Goal: Task Accomplishment & Management: Complete application form

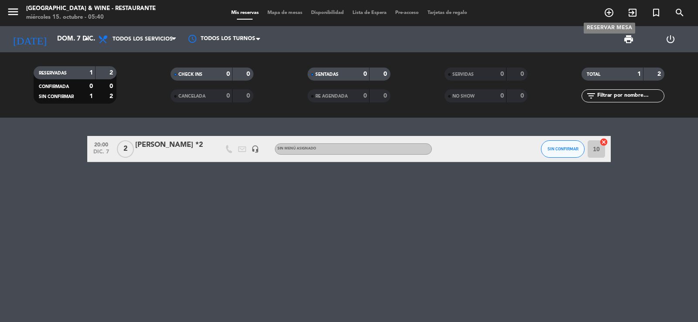
click at [610, 15] on icon "add_circle_outline" at bounding box center [608, 12] width 10 height 10
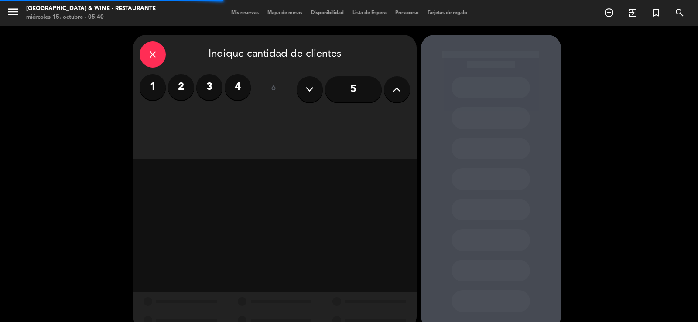
click at [190, 95] on label "2" at bounding box center [181, 87] width 26 height 26
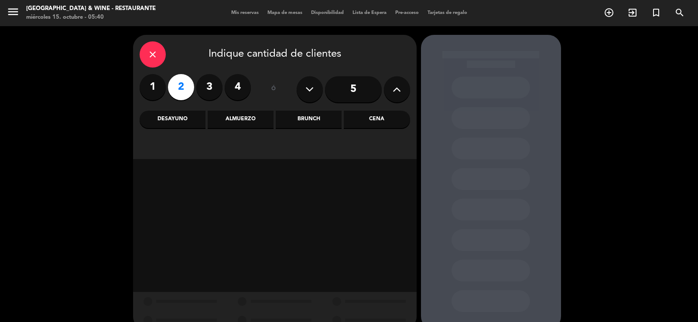
click at [370, 115] on div "Cena" at bounding box center [377, 119] width 66 height 17
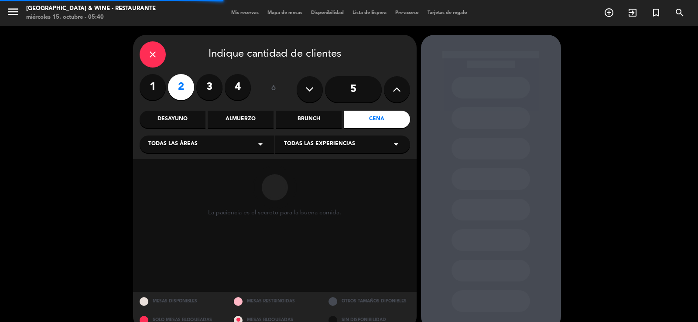
click at [320, 140] on span "Todas las experiencias" at bounding box center [319, 144] width 71 height 9
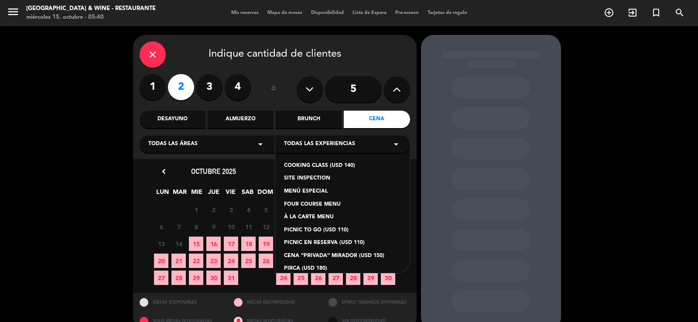
click at [313, 204] on div "FOUR COURSE MENU" at bounding box center [342, 205] width 117 height 9
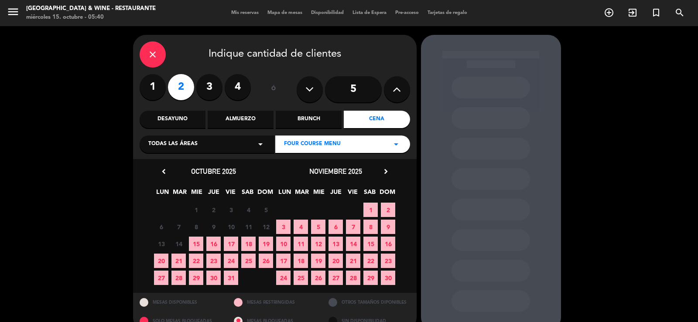
click at [370, 278] on span "29" at bounding box center [370, 278] width 14 height 14
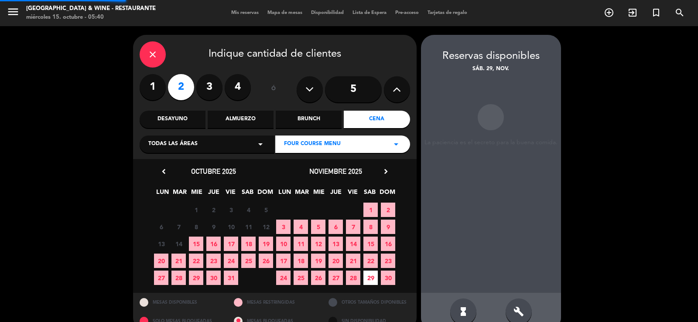
scroll to position [17, 0]
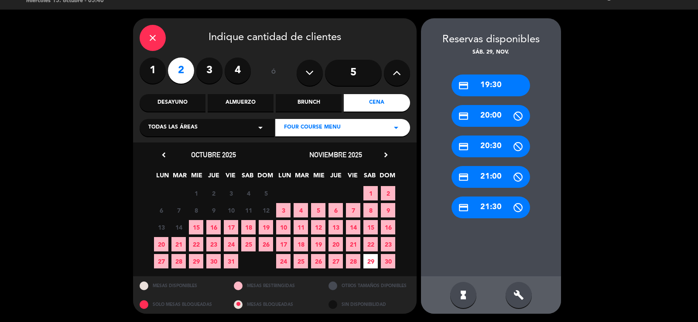
drag, startPoint x: 496, startPoint y: 92, endPoint x: 375, endPoint y: 118, distance: 123.8
click at [496, 92] on div "credit_card 19:30" at bounding box center [490, 86] width 78 height 22
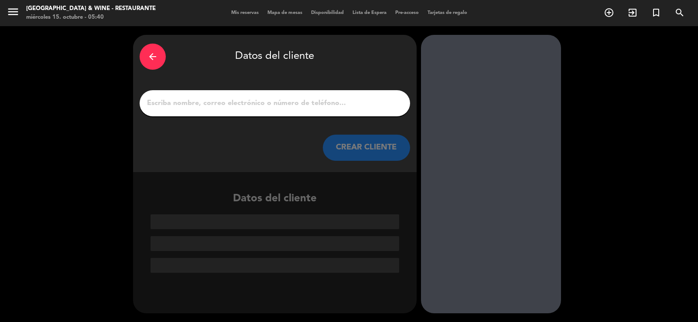
click at [320, 103] on input "1" at bounding box center [274, 103] width 257 height 12
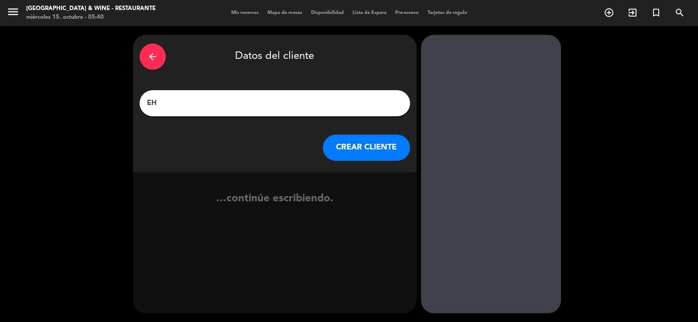
paste input "[GEOGRAPHIC_DATA] Area (around 15 minutes from the Hotel) - SuperUco (Tours and…"
type input "EH [PERSON_NAME]"
click at [346, 139] on button "CREAR CLIENTE" at bounding box center [366, 148] width 87 height 26
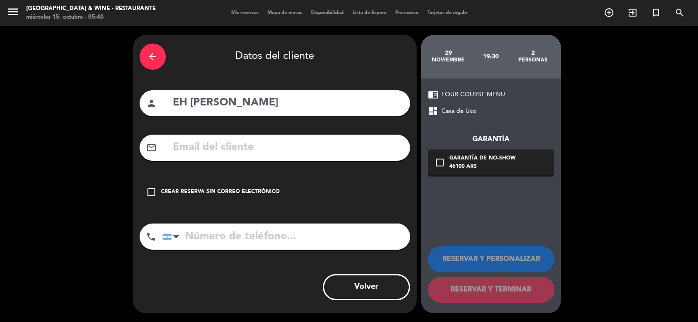
click at [169, 191] on div "Crear reserva sin correo electrónico" at bounding box center [220, 192] width 119 height 9
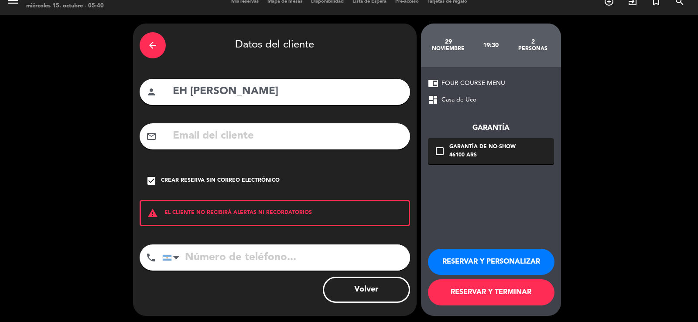
scroll to position [14, 0]
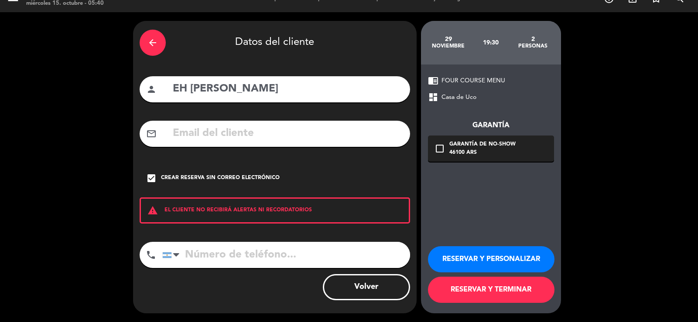
click at [518, 258] on button "RESERVAR Y PERSONALIZAR" at bounding box center [491, 259] width 126 height 26
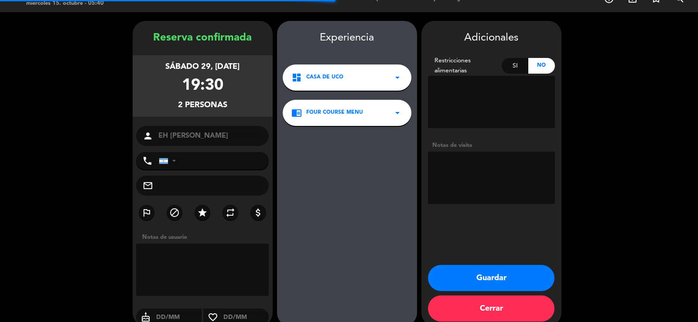
scroll to position [27, 0]
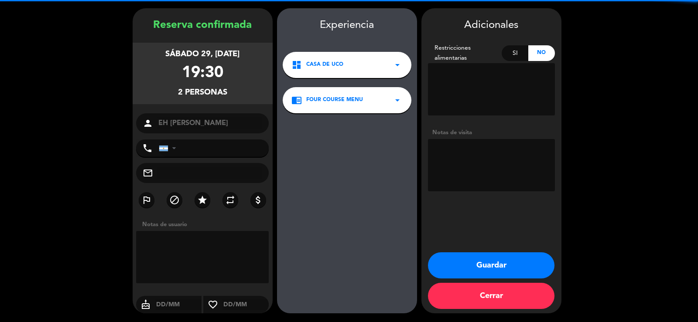
click at [485, 151] on textarea at bounding box center [491, 165] width 127 height 52
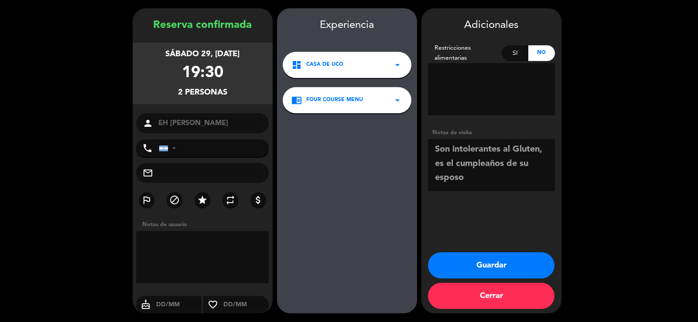
type textarea "Son intolerantes al Gluten, es el cumpleaños de su esposo"
click at [509, 269] on button "Guardar" at bounding box center [491, 265] width 126 height 26
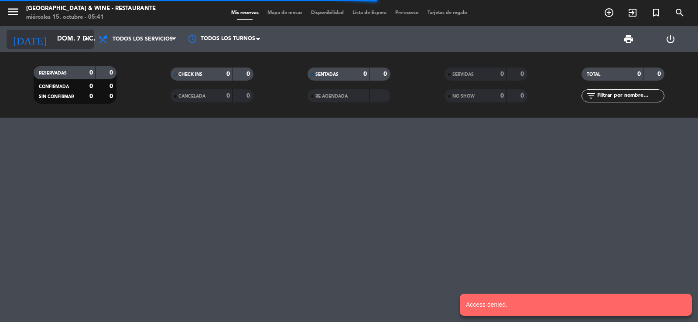
click at [78, 46] on input "dom. 7 dic." at bounding box center [95, 39] width 84 height 17
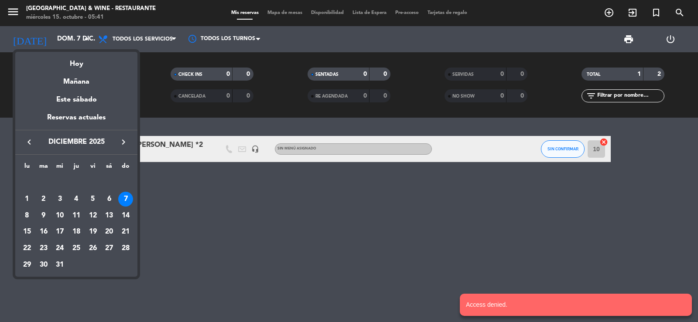
click at [30, 140] on icon "keyboard_arrow_left" at bounding box center [29, 142] width 10 height 10
click at [107, 247] on div "29" at bounding box center [109, 248] width 15 height 15
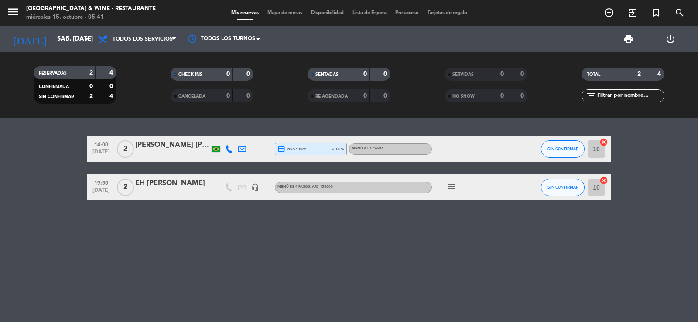
click at [58, 189] on bookings-row "14:00 [DATE] 2 [PERSON_NAME] [PERSON_NAME] credit_card visa * 4570 stripe MENÚ …" at bounding box center [349, 168] width 698 height 65
click at [60, 38] on input "sáb. [DATE]" at bounding box center [95, 39] width 84 height 17
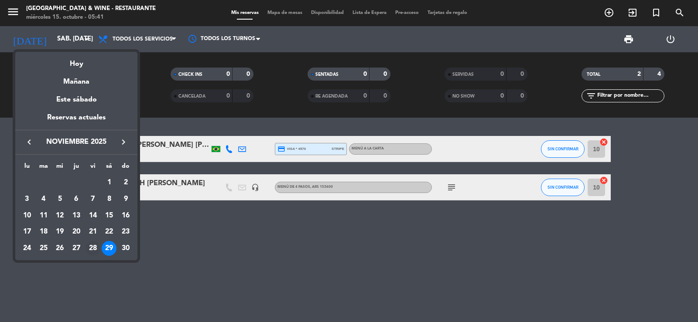
click at [94, 248] on div "28" at bounding box center [92, 248] width 15 height 15
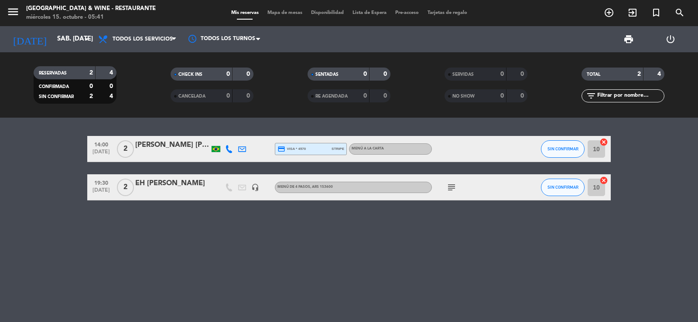
type input "vie. [DATE]"
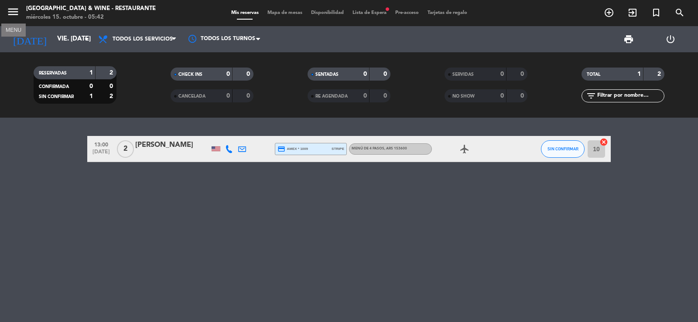
click at [18, 14] on icon "menu" at bounding box center [13, 11] width 13 height 13
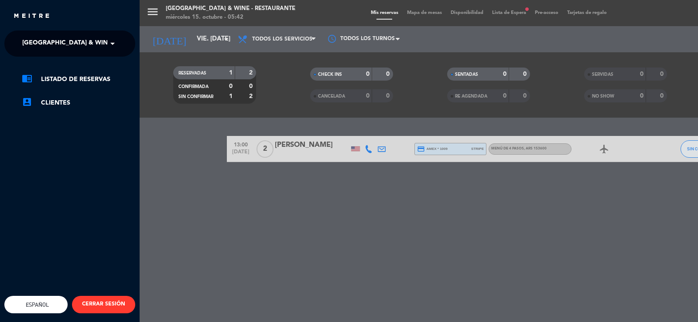
click at [51, 33] on ng-select "× [GEOGRAPHIC_DATA] & Wine - Restaurante ×" at bounding box center [69, 44] width 131 height 26
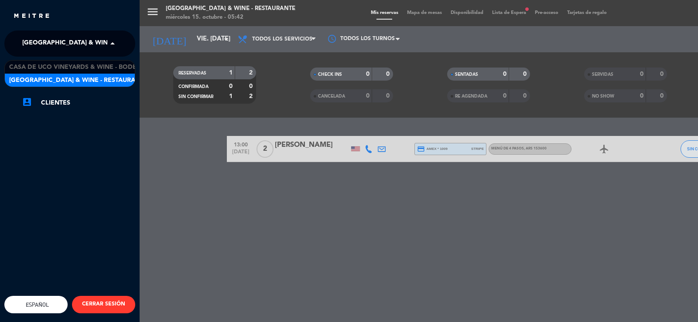
drag, startPoint x: 53, startPoint y: 36, endPoint x: 62, endPoint y: 54, distance: 19.5
click at [54, 36] on span "[GEOGRAPHIC_DATA] & Wine - Restaurante" at bounding box center [91, 43] width 138 height 18
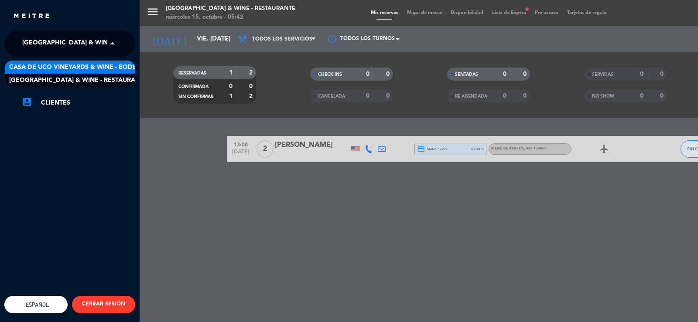
click at [68, 63] on span "Casa de Uco Vineyards & Wine - Bodega" at bounding box center [77, 67] width 136 height 10
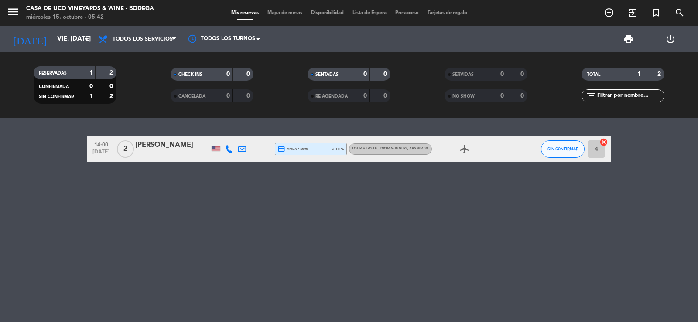
click at [217, 196] on div "14:00 [DATE] 2 [PERSON_NAME] credit_card amex * 1009 stripe TOUR & TASTE - IDIO…" at bounding box center [349, 220] width 698 height 204
click at [609, 10] on icon "add_circle_outline" at bounding box center [608, 12] width 10 height 10
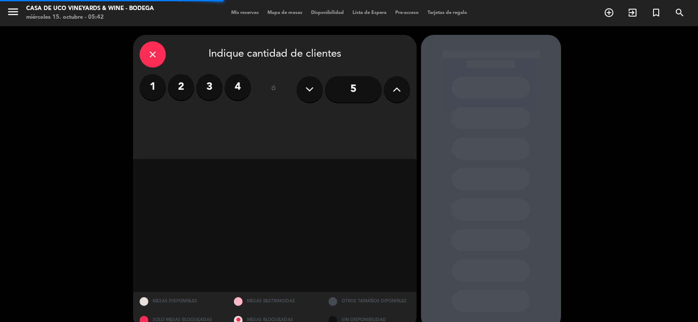
click at [391, 85] on button at bounding box center [397, 89] width 26 height 26
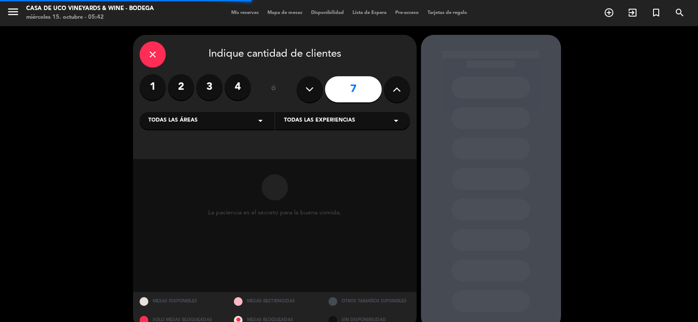
click at [391, 85] on button at bounding box center [397, 89] width 26 height 26
type input "10"
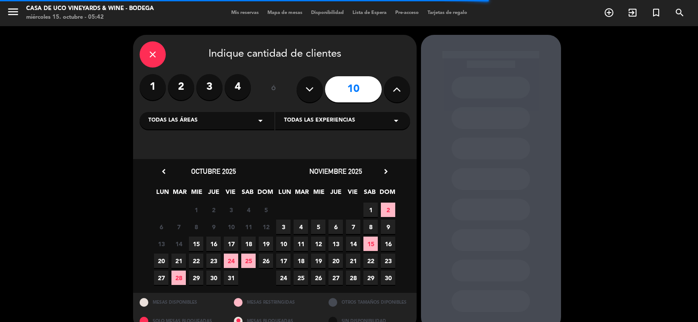
click at [356, 278] on span "28" at bounding box center [353, 278] width 14 height 14
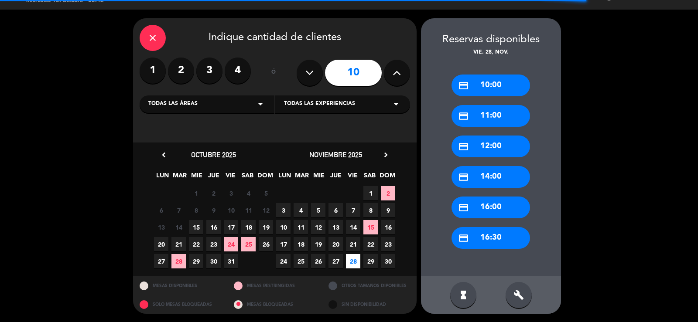
click at [500, 206] on div "credit_card 16:00" at bounding box center [490, 208] width 78 height 22
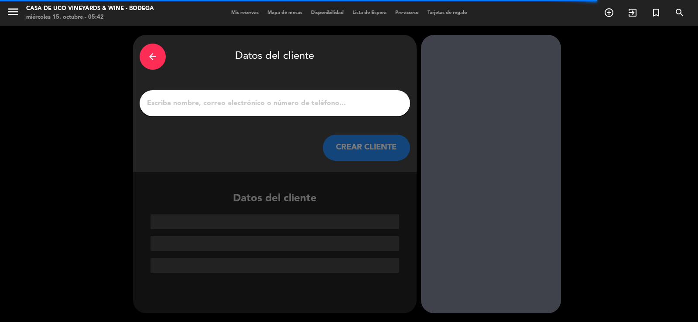
click at [306, 105] on input "1" at bounding box center [274, 103] width 257 height 12
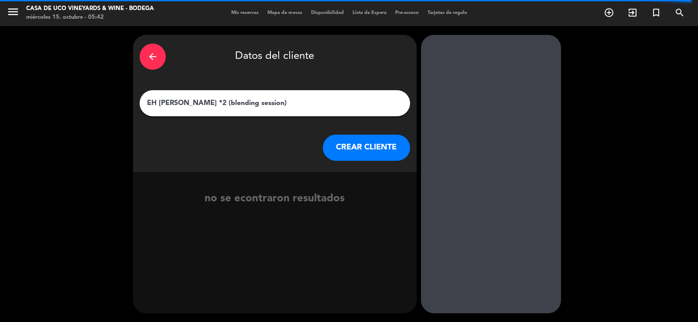
type input "EH [PERSON_NAME] *2 (blending session)"
click at [337, 145] on button "CREAR CLIENTE" at bounding box center [366, 148] width 87 height 26
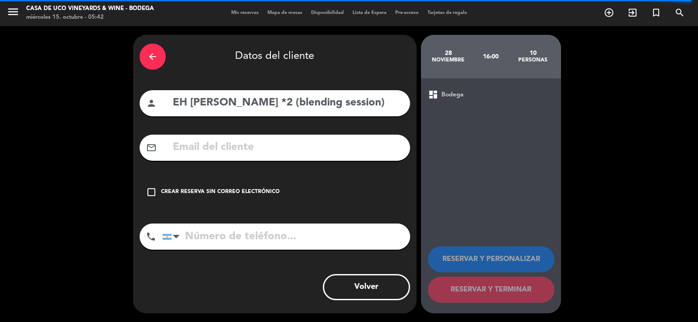
drag, startPoint x: 238, startPoint y: 191, endPoint x: 374, endPoint y: 209, distance: 137.2
click at [241, 191] on div "Crear reserva sin correo electrónico" at bounding box center [220, 192] width 119 height 9
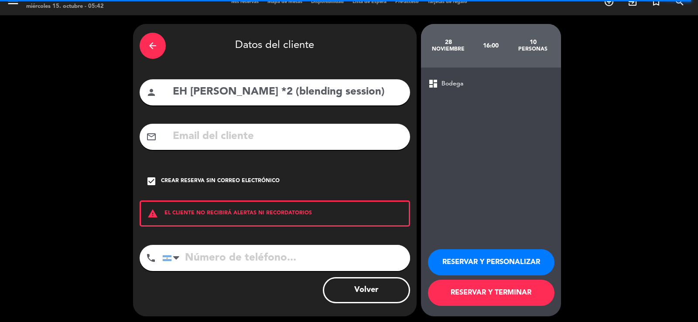
scroll to position [14, 0]
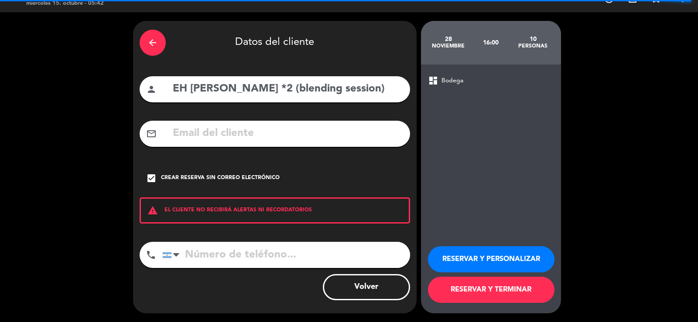
click at [466, 247] on button "RESERVAR Y PERSONALIZAR" at bounding box center [491, 259] width 126 height 26
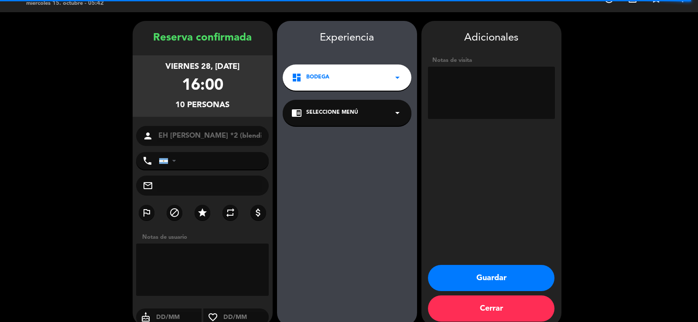
scroll to position [27, 0]
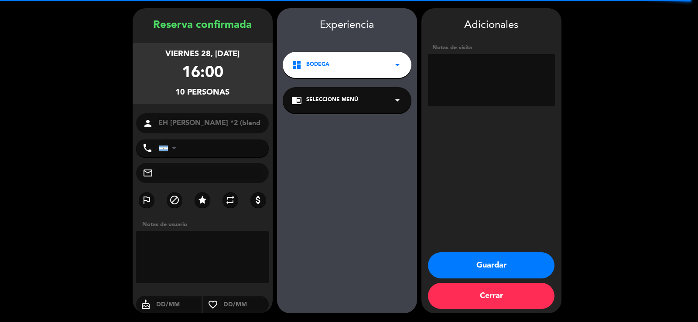
click at [377, 95] on div "chrome_reader_mode Seleccione Menú arrow_drop_down" at bounding box center [347, 100] width 129 height 26
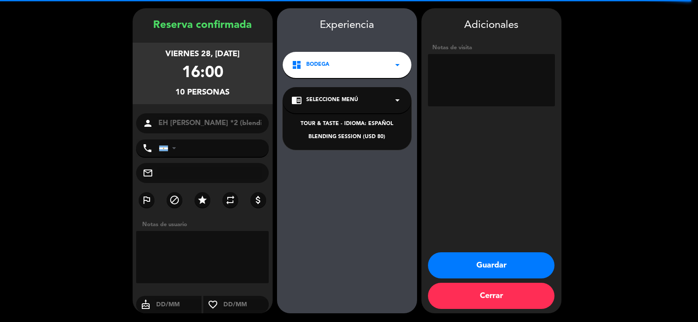
click at [353, 138] on div "BLENDING SESSION (USD 80)" at bounding box center [346, 137] width 111 height 9
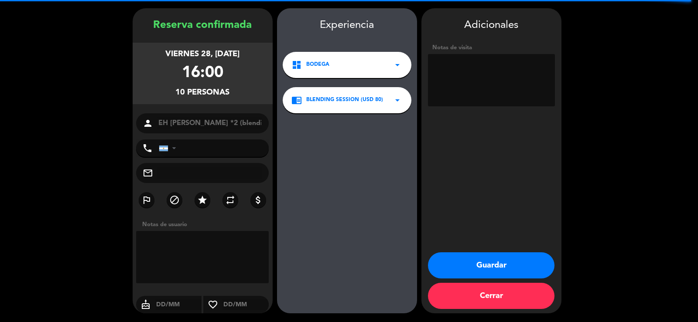
click at [479, 264] on button "Guardar" at bounding box center [491, 265] width 126 height 26
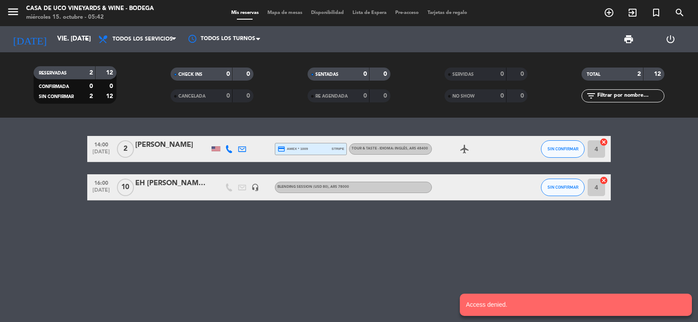
click at [131, 221] on div "14:00 [DATE] 2 [PERSON_NAME] credit_card amex * 1009 stripe TOUR & TASTE - IDIO…" at bounding box center [349, 220] width 698 height 204
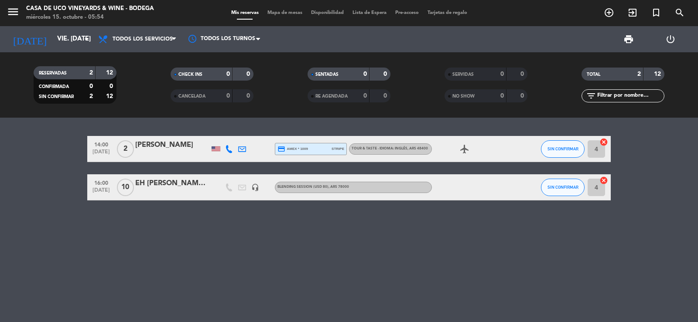
click at [14, 16] on icon "menu" at bounding box center [13, 11] width 13 height 13
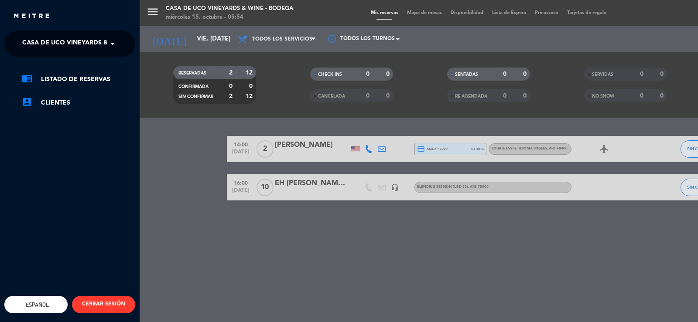
click at [58, 34] on span "Casa de Uco Vineyards & Wine - Bodega" at bounding box center [90, 43] width 136 height 18
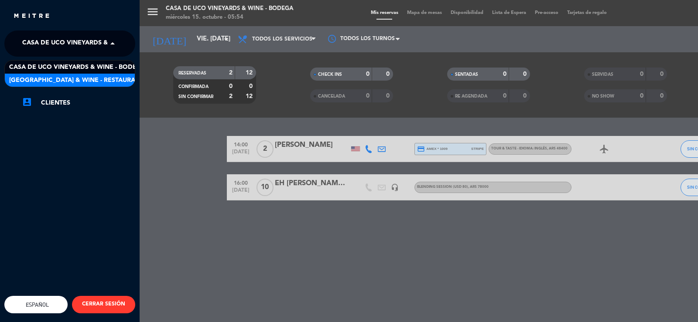
click at [92, 79] on span "[GEOGRAPHIC_DATA] & Wine - Restaurante" at bounding box center [78, 80] width 138 height 10
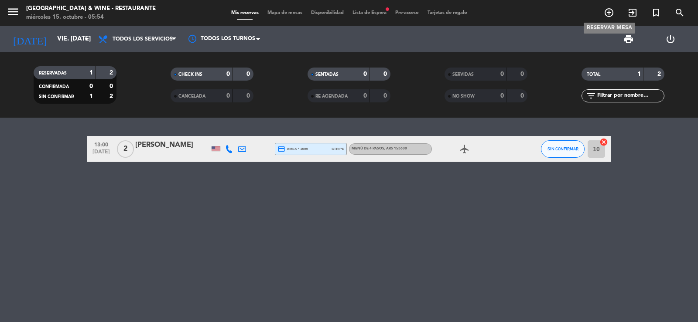
click at [605, 13] on icon "add_circle_outline" at bounding box center [608, 12] width 10 height 10
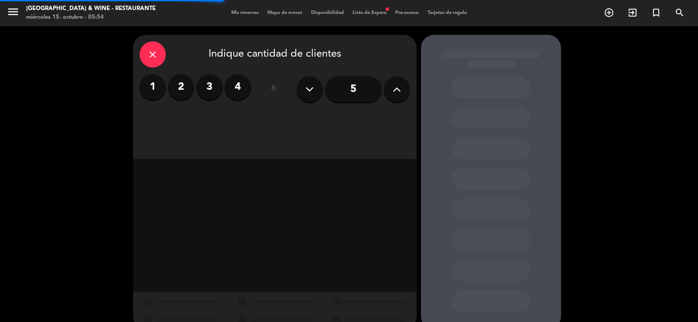
click at [180, 91] on label "2" at bounding box center [181, 87] width 26 height 26
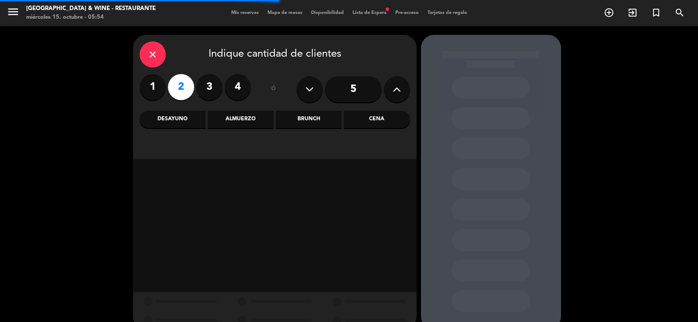
click at [374, 116] on div "Cena" at bounding box center [377, 119] width 66 height 17
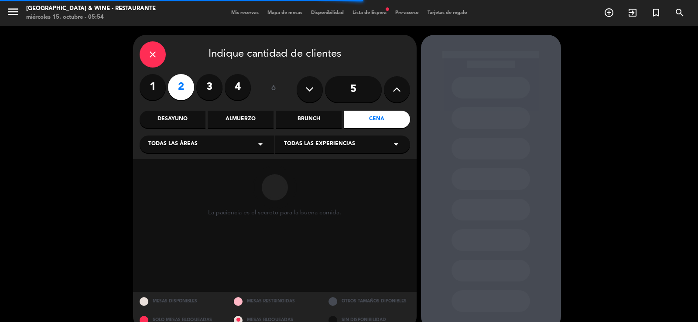
click at [356, 138] on div "Todas las experiencias arrow_drop_down" at bounding box center [342, 144] width 135 height 17
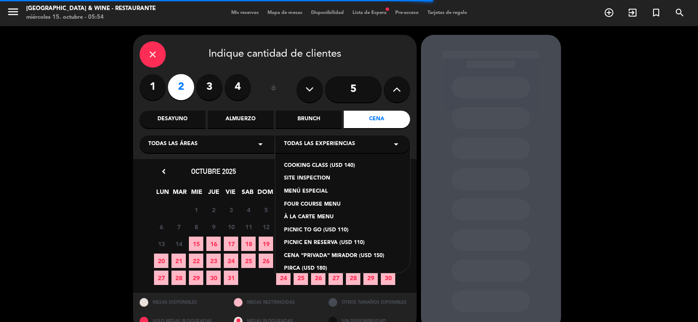
click at [323, 204] on div "FOUR COURSE MENU" at bounding box center [342, 205] width 117 height 9
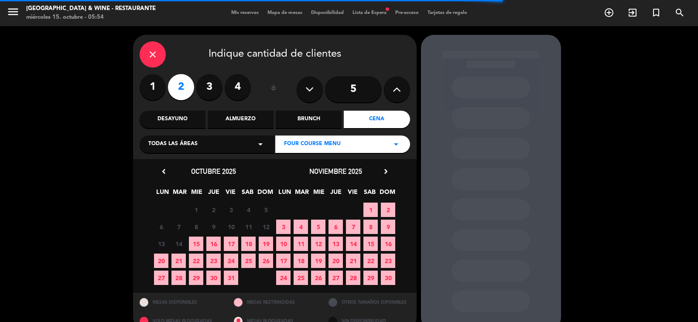
click at [388, 171] on icon "chevron_right" at bounding box center [385, 171] width 9 height 9
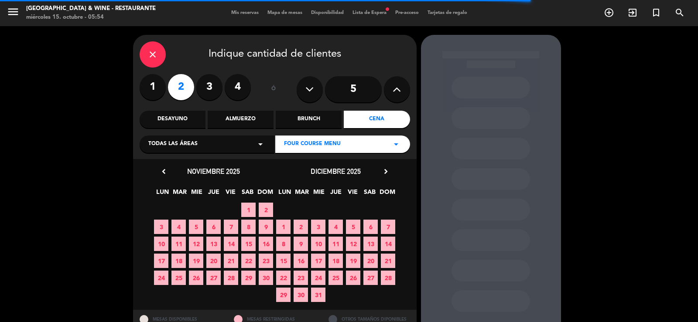
click at [388, 171] on icon "chevron_right" at bounding box center [385, 171] width 9 height 9
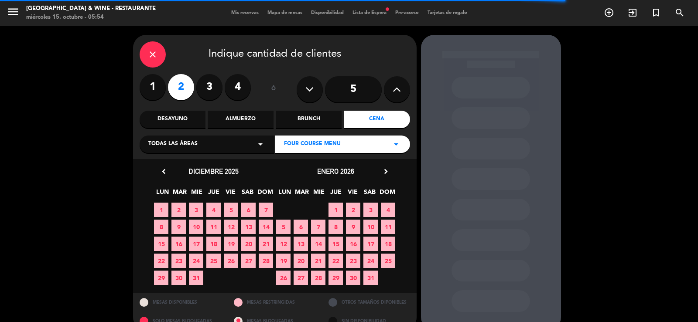
click at [388, 243] on span "18" at bounding box center [388, 244] width 14 height 14
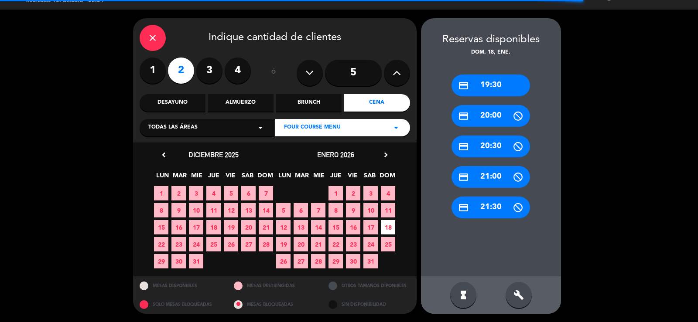
click at [498, 87] on div "credit_card 19:30" at bounding box center [490, 86] width 78 height 22
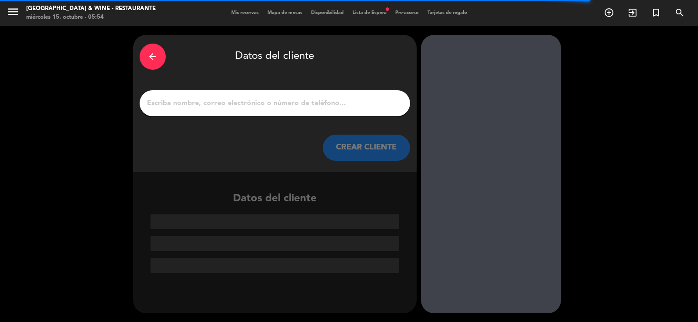
click at [354, 97] on input "1" at bounding box center [274, 103] width 257 height 12
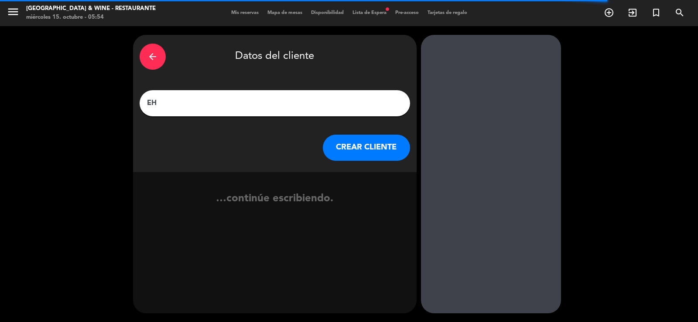
paste input "[PERSON_NAME] 15/10 Programa W&R 3N (aguardando datos de vuelo"
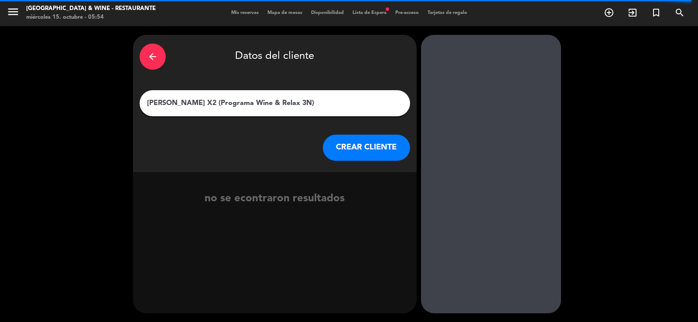
drag, startPoint x: 310, startPoint y: 98, endPoint x: 232, endPoint y: 101, distance: 77.7
click at [232, 101] on input "[PERSON_NAME] X2 (Programa Wine & Relax 3N)" at bounding box center [274, 103] width 257 height 12
click at [220, 103] on input "[PERSON_NAME] X2 (Programa Wine & Relax 3N)" at bounding box center [274, 103] width 257 height 12
drag, startPoint x: 220, startPoint y: 103, endPoint x: 293, endPoint y: 103, distance: 72.8
click at [293, 103] on input "[PERSON_NAME] X2 (Programa Wine & Relax 3N)" at bounding box center [274, 103] width 257 height 12
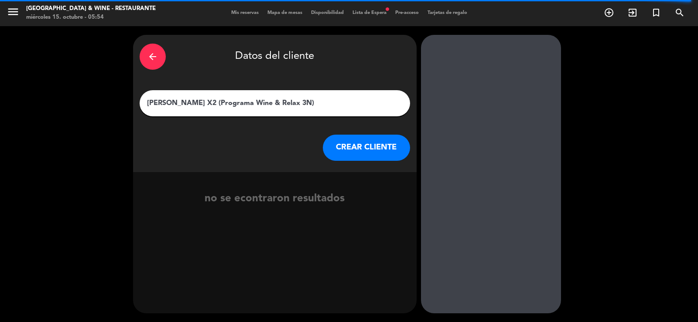
type input "[PERSON_NAME] X2 (Programa Wine & Relax 3N)"
click at [350, 144] on button "CREAR CLIENTE" at bounding box center [366, 148] width 87 height 26
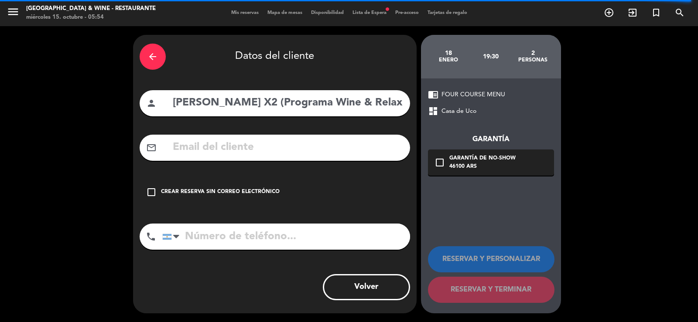
click at [217, 190] on div "Crear reserva sin correo electrónico" at bounding box center [220, 192] width 119 height 9
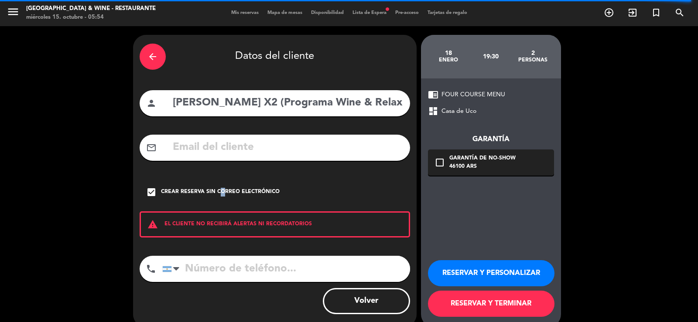
click at [474, 262] on button "RESERVAR Y PERSONALIZAR" at bounding box center [491, 273] width 126 height 26
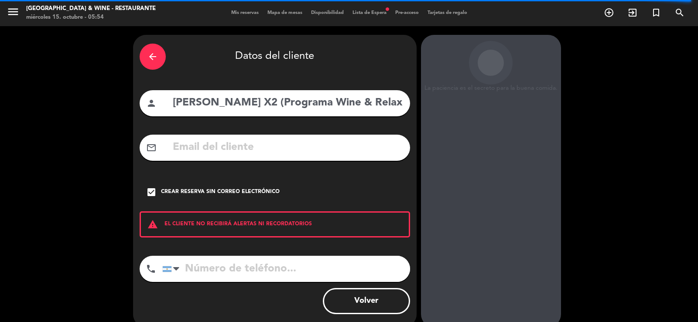
scroll to position [27, 0]
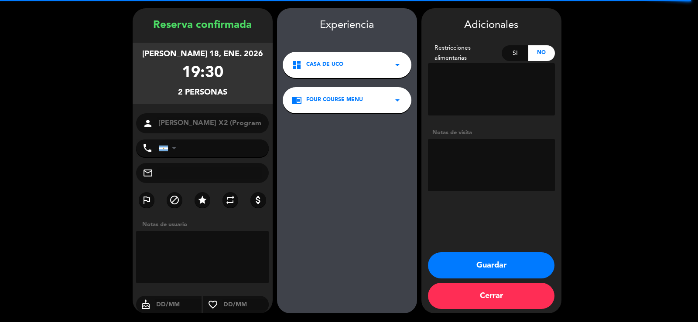
click at [488, 150] on textarea at bounding box center [491, 165] width 127 height 52
paste textarea "Programa Wine & Relax 3N"
type textarea "Programa Wine & Relax 3N"
click at [512, 258] on button "Guardar" at bounding box center [491, 265] width 126 height 26
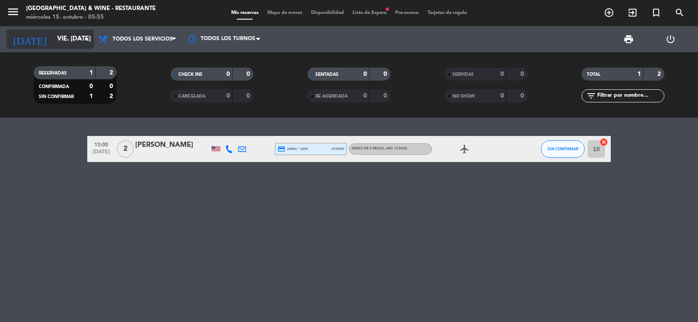
click at [70, 43] on input "vie. [DATE]" at bounding box center [95, 39] width 84 height 17
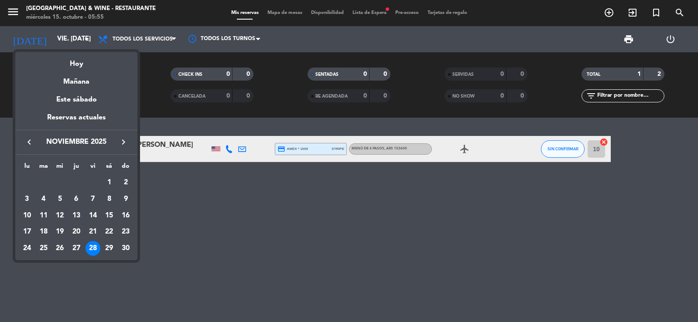
click at [123, 143] on icon "keyboard_arrow_right" at bounding box center [123, 142] width 10 height 10
click at [122, 214] on div "18" at bounding box center [125, 215] width 15 height 15
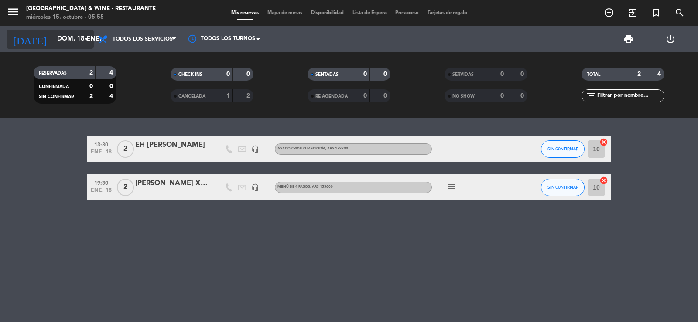
click at [85, 41] on icon "arrow_drop_down" at bounding box center [86, 39] width 10 height 10
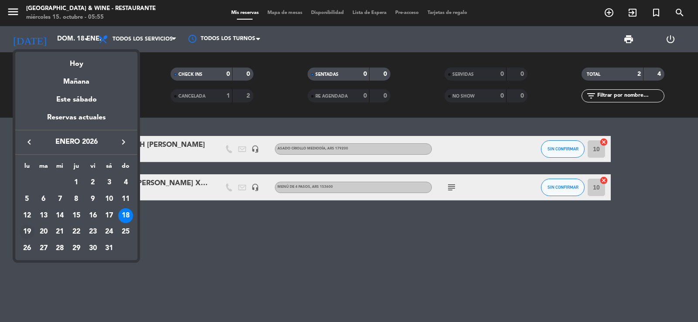
click at [29, 228] on div "19" at bounding box center [27, 232] width 15 height 15
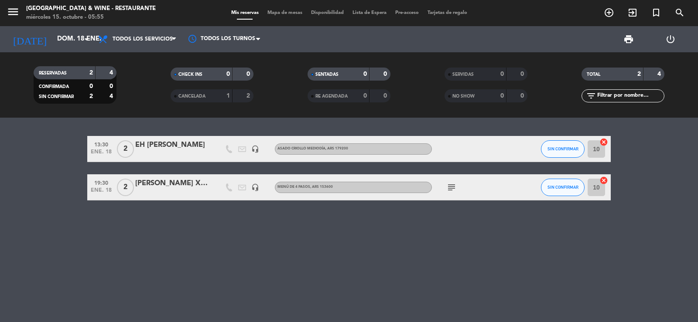
type input "lun. 19 ene."
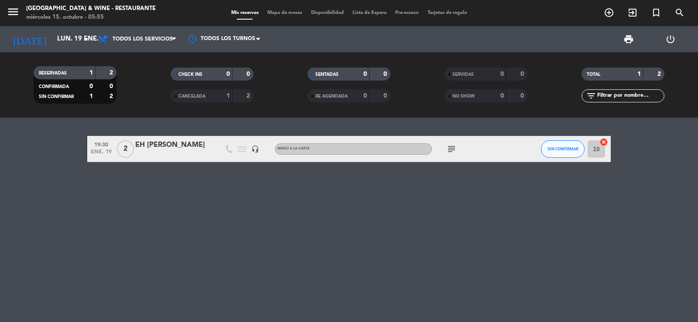
click at [450, 149] on icon "subject" at bounding box center [451, 149] width 10 height 10
click at [454, 129] on div "19:30 ene. 19 2 EH [PERSON_NAME] headset_mic MENÚ A LA CARTA subject SIN CONFIR…" at bounding box center [349, 220] width 698 height 204
click at [605, 13] on span "add_circle_outline" at bounding box center [609, 12] width 24 height 15
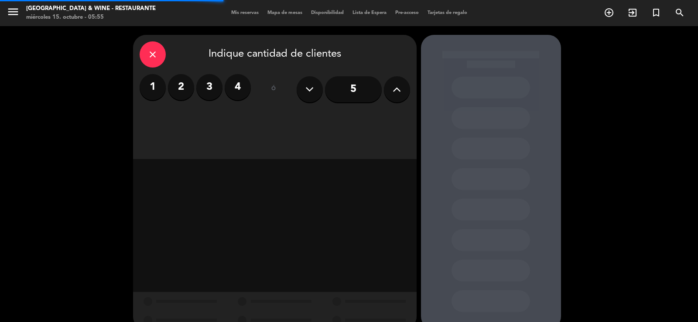
click at [184, 98] on label "2" at bounding box center [181, 87] width 26 height 26
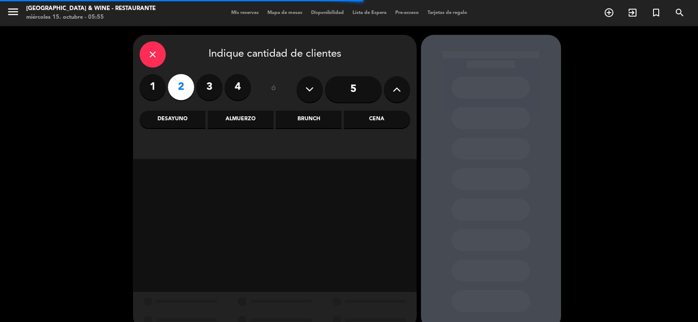
drag, startPoint x: 230, startPoint y: 125, endPoint x: 235, endPoint y: 131, distance: 8.1
click at [230, 125] on div "Almuerzo" at bounding box center [241, 119] width 66 height 17
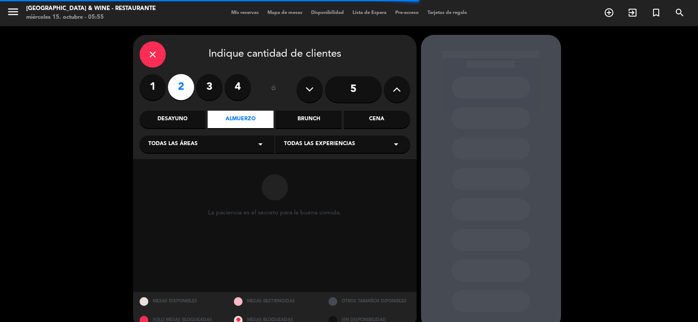
click at [309, 143] on div "Todas las experiencias arrow_drop_down" at bounding box center [342, 144] width 135 height 17
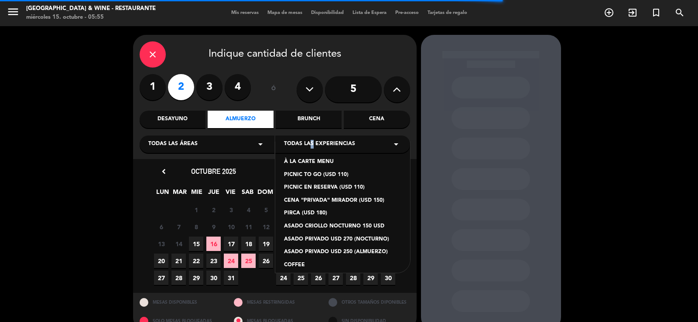
scroll to position [74, 0]
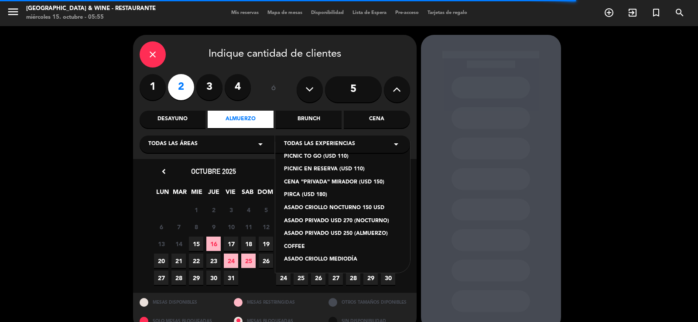
click at [323, 258] on div "ASADO CRIOLLO MEDIODÍA" at bounding box center [342, 259] width 117 height 9
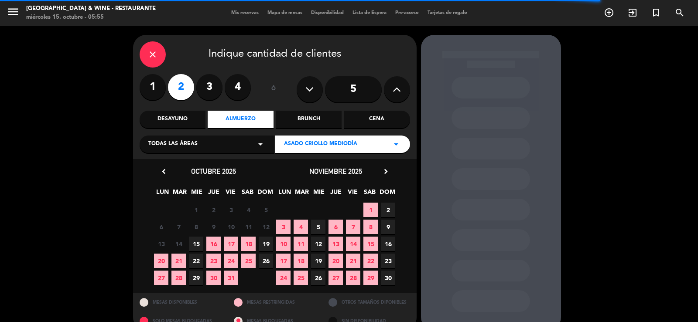
click at [384, 170] on icon "chevron_right" at bounding box center [385, 171] width 9 height 9
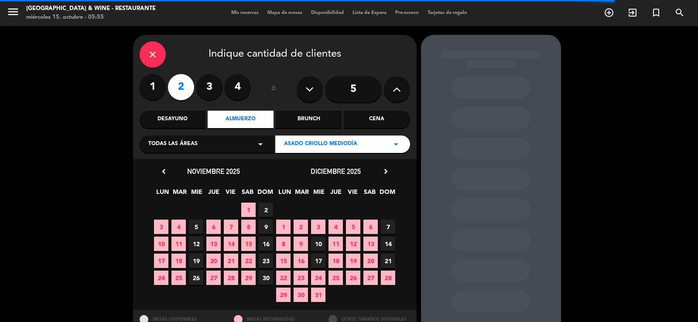
click at [384, 170] on icon "chevron_right" at bounding box center [385, 171] width 9 height 9
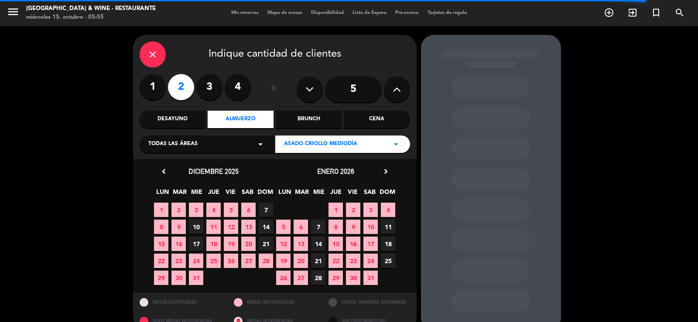
click at [286, 265] on span "19" at bounding box center [283, 261] width 14 height 14
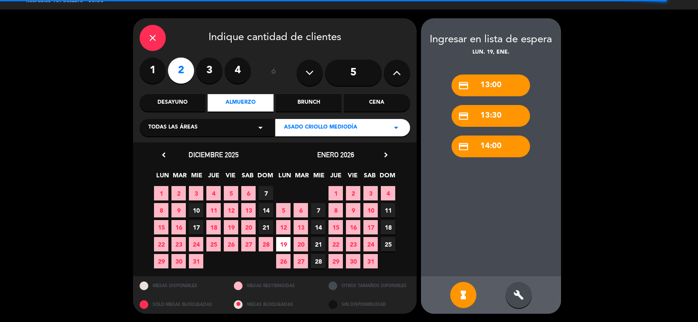
click at [524, 295] on div "build" at bounding box center [518, 295] width 26 height 26
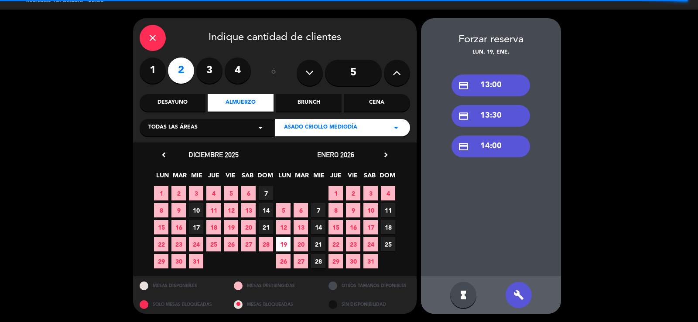
click at [523, 109] on div "credit_card 13:30" at bounding box center [490, 116] width 78 height 22
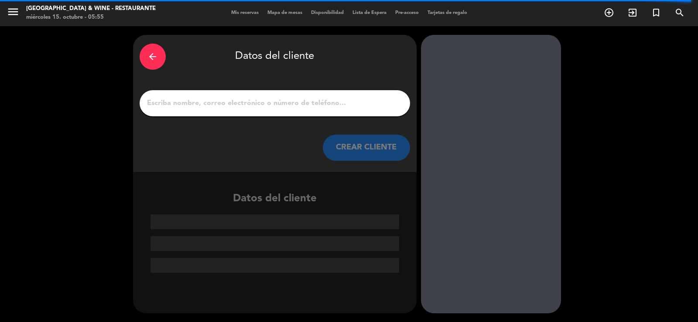
scroll to position [0, 0]
click at [354, 103] on input "1" at bounding box center [274, 103] width 257 height 12
type input "H"
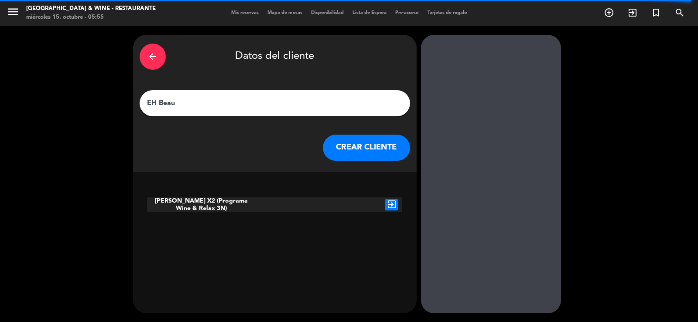
type input "EH Beau"
click at [394, 208] on icon "exit_to_app" at bounding box center [391, 204] width 13 height 11
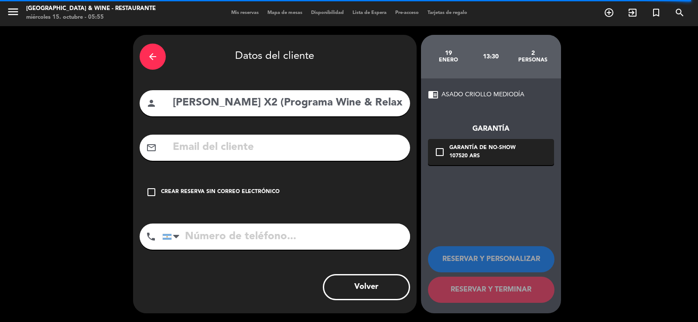
click at [240, 193] on div "Crear reserva sin correo electrónico" at bounding box center [220, 192] width 119 height 9
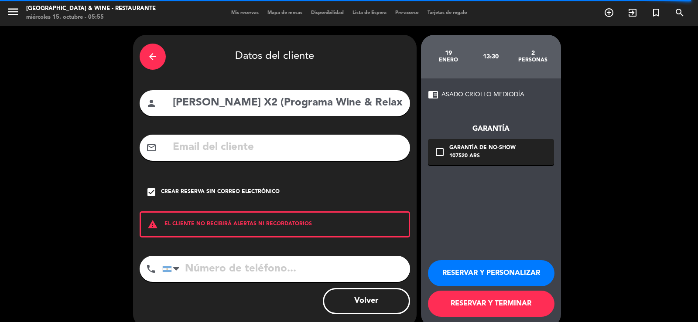
click at [502, 274] on button "RESERVAR Y PERSONALIZAR" at bounding box center [491, 273] width 126 height 26
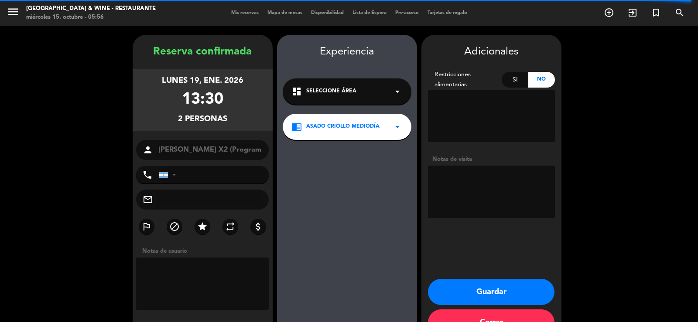
scroll to position [27, 0]
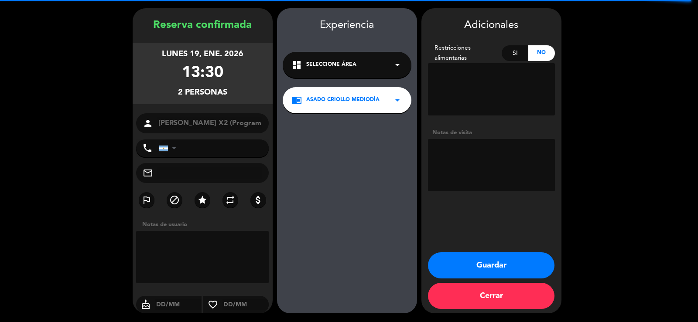
click at [474, 152] on textarea at bounding box center [491, 165] width 127 height 52
type textarea "Programa Wine & Relax 3N"
click at [494, 262] on button "Guardar" at bounding box center [491, 265] width 126 height 26
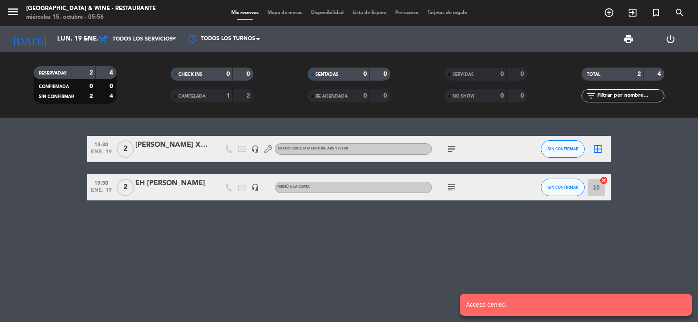
click at [18, 12] on icon "menu" at bounding box center [13, 11] width 13 height 13
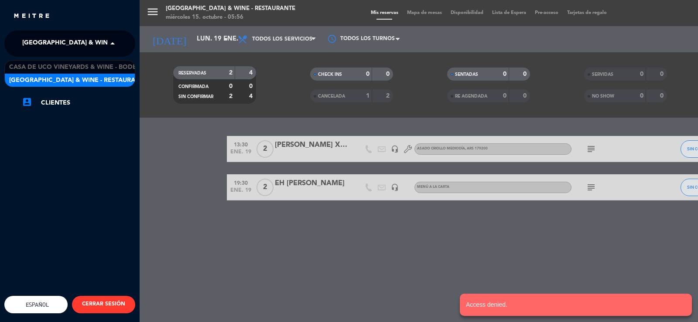
click at [63, 41] on span "[GEOGRAPHIC_DATA] & Wine - Restaurante" at bounding box center [91, 43] width 138 height 18
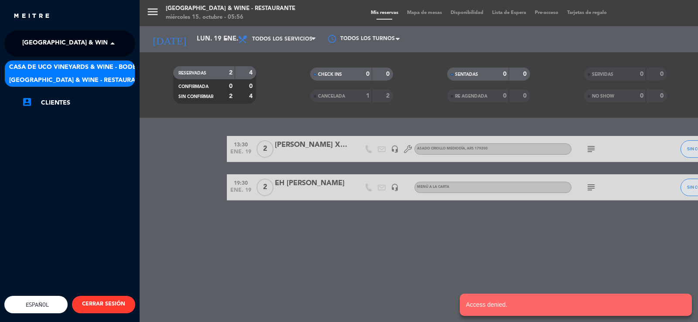
click at [87, 68] on span "Casa de Uco Vineyards & Wine - Bodega" at bounding box center [77, 67] width 136 height 10
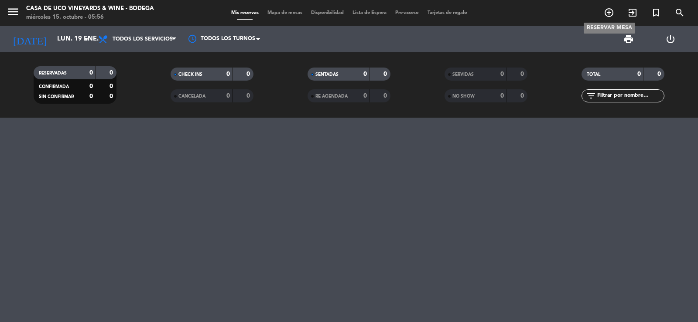
click at [609, 14] on icon "add_circle_outline" at bounding box center [608, 12] width 10 height 10
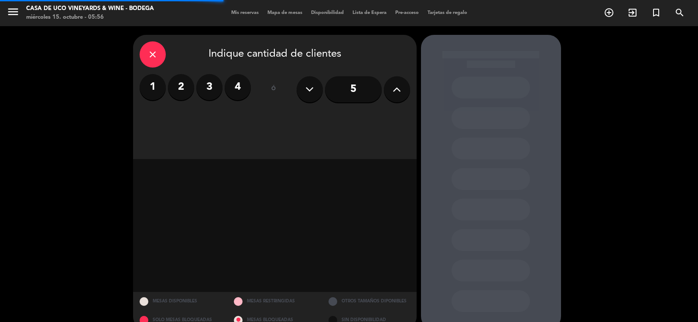
click at [181, 85] on label "2" at bounding box center [181, 87] width 26 height 26
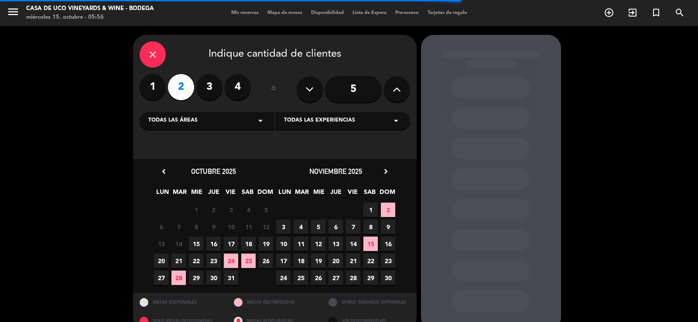
click at [388, 170] on icon "chevron_right" at bounding box center [385, 171] width 9 height 9
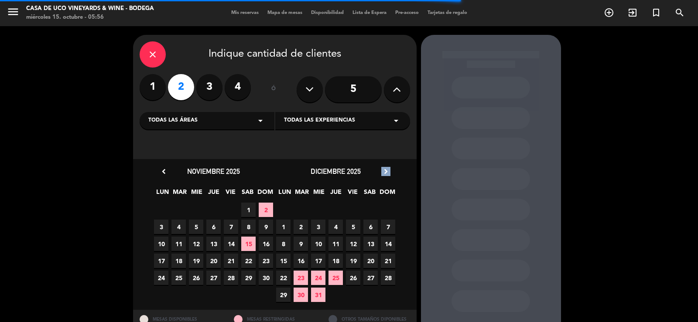
click at [388, 170] on icon "chevron_right" at bounding box center [385, 171] width 9 height 9
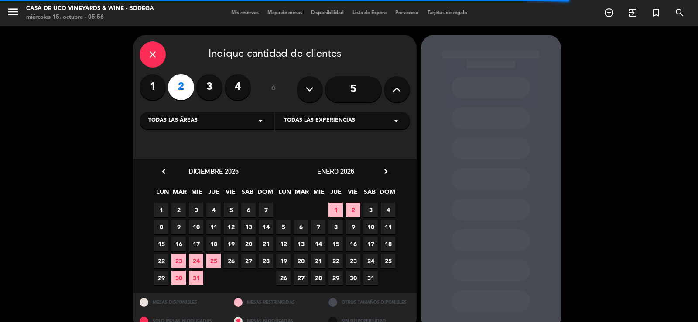
click at [282, 261] on span "19" at bounding box center [283, 261] width 14 height 14
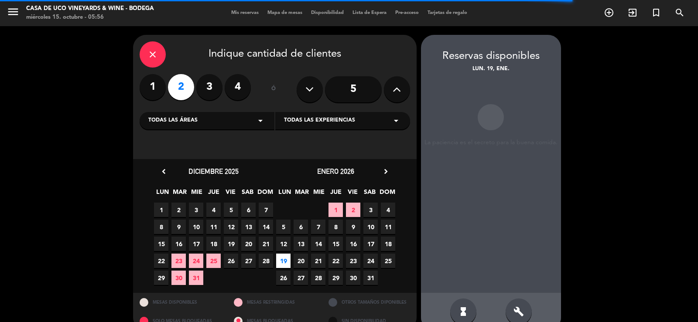
scroll to position [17, 0]
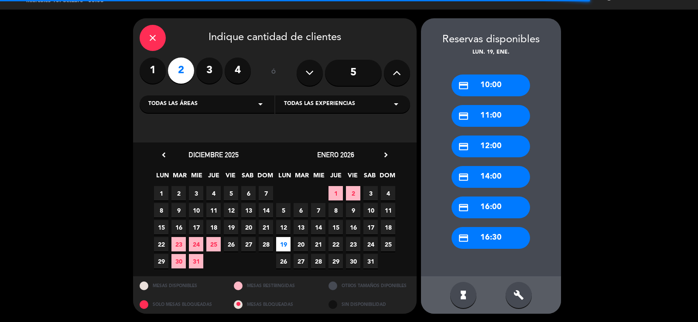
click at [514, 146] on div "credit_card 12:00" at bounding box center [490, 147] width 78 height 22
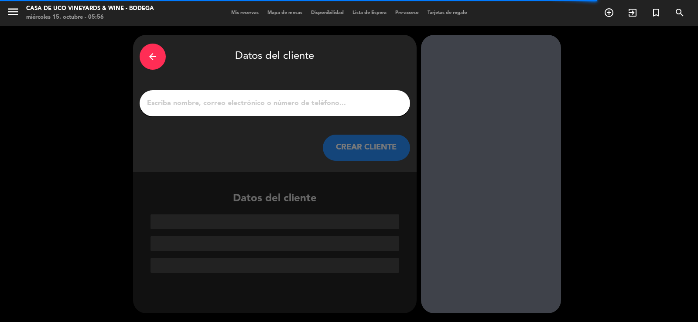
click at [292, 102] on input "1" at bounding box center [274, 103] width 257 height 12
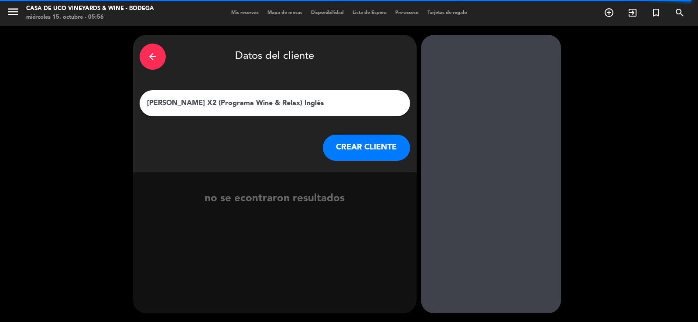
type input "[PERSON_NAME] X2 (Programa Wine & Relax) Inglés"
click at [364, 153] on button "CREAR CLIENTE" at bounding box center [366, 148] width 87 height 26
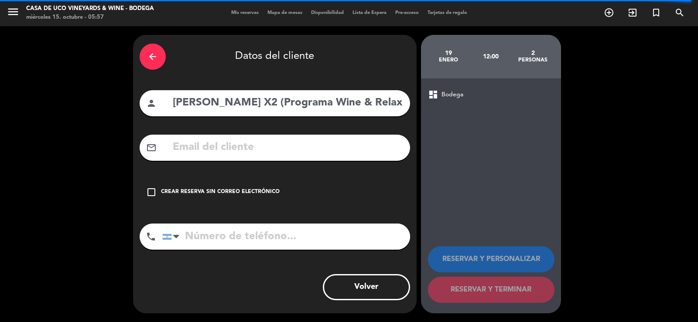
click at [261, 190] on div "Crear reserva sin correo electrónico" at bounding box center [220, 192] width 119 height 9
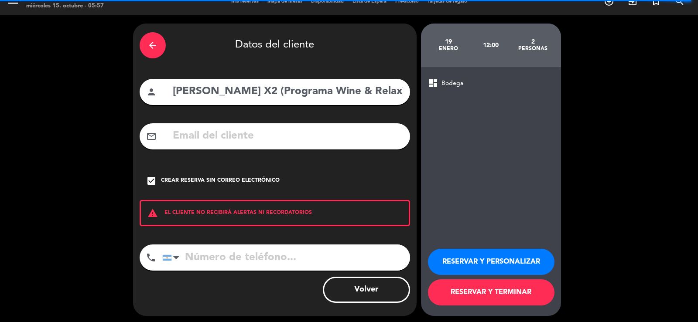
scroll to position [14, 0]
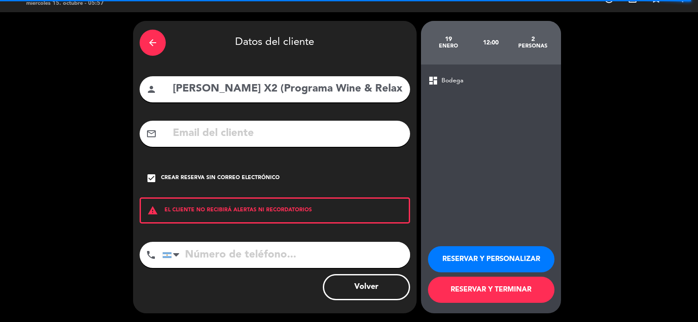
click at [507, 260] on button "RESERVAR Y PERSONALIZAR" at bounding box center [491, 259] width 126 height 26
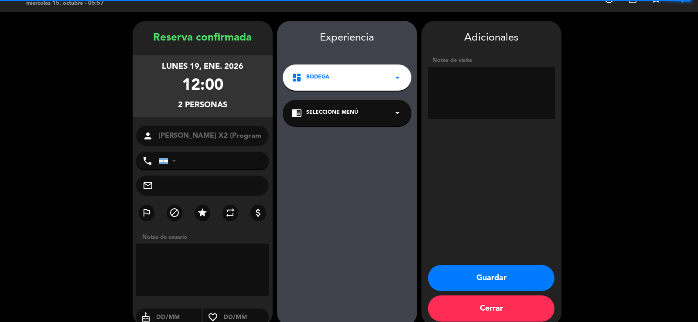
scroll to position [27, 0]
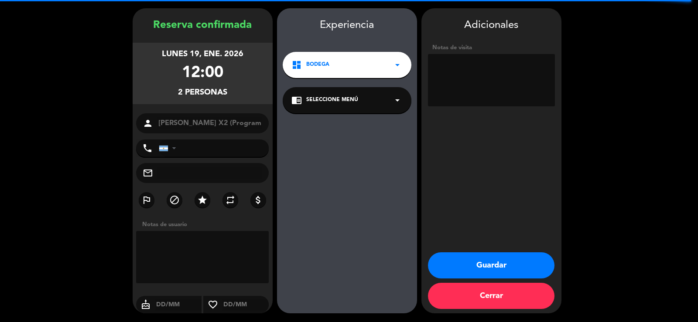
click at [478, 71] on textarea at bounding box center [491, 80] width 127 height 52
type textarea "Programa // Inglés"
click at [537, 266] on button "Guardar" at bounding box center [491, 265] width 126 height 26
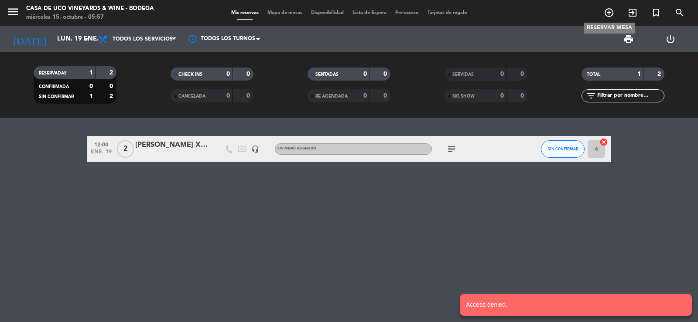
click at [605, 16] on icon "add_circle_outline" at bounding box center [608, 12] width 10 height 10
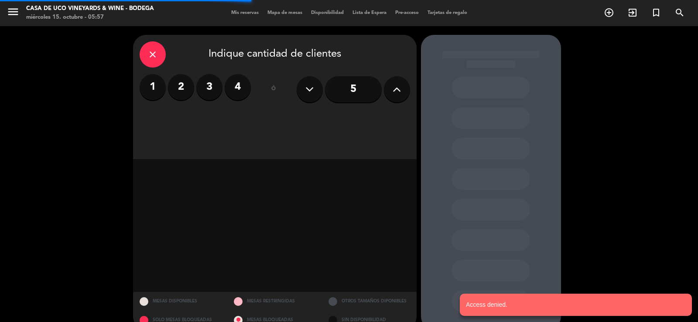
click at [407, 88] on button at bounding box center [397, 89] width 26 height 26
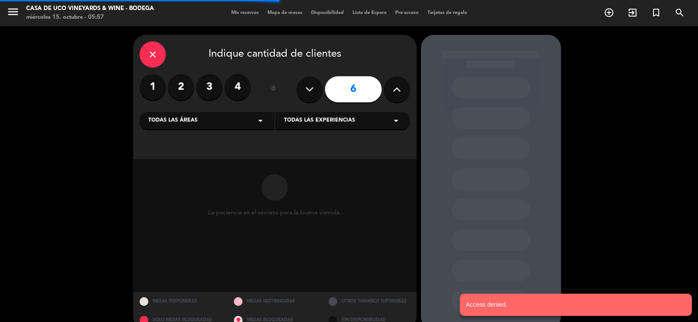
click at [405, 89] on button at bounding box center [397, 89] width 26 height 26
type input "8"
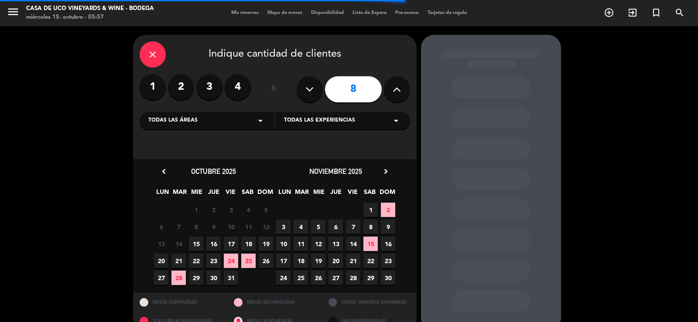
click at [387, 174] on icon "chevron_right" at bounding box center [385, 171] width 9 height 9
click at [387, 173] on icon "chevron_right" at bounding box center [385, 171] width 9 height 9
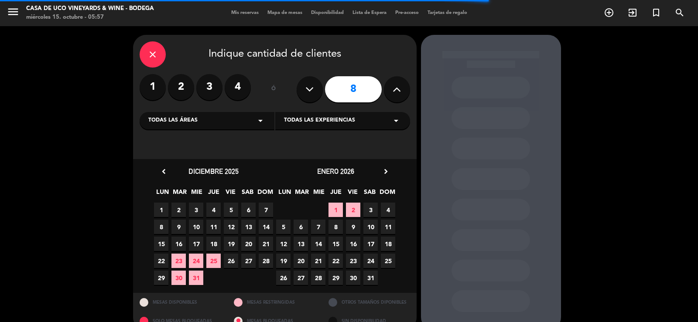
click at [287, 260] on span "19" at bounding box center [283, 261] width 14 height 14
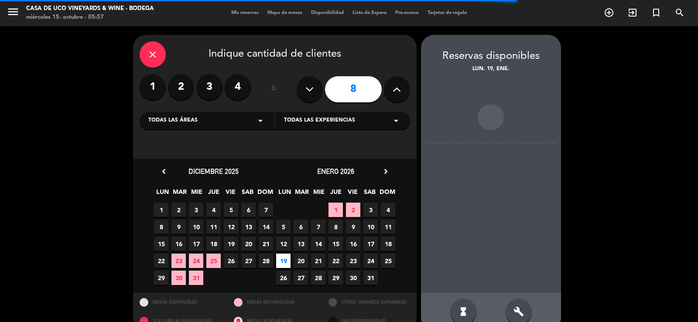
scroll to position [17, 0]
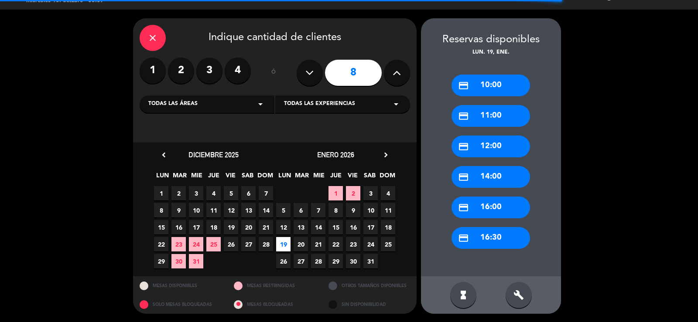
click at [504, 151] on div "credit_card 12:00" at bounding box center [490, 147] width 78 height 22
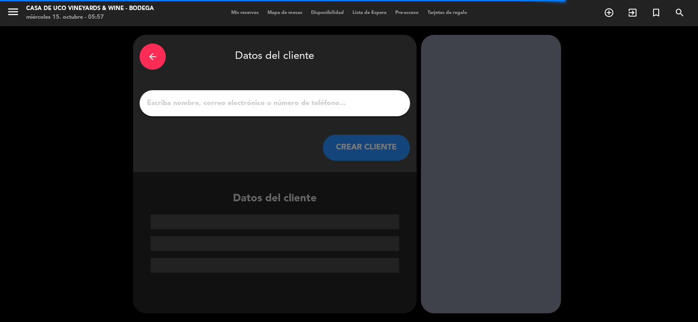
click at [324, 103] on input "1" at bounding box center [274, 103] width 257 height 12
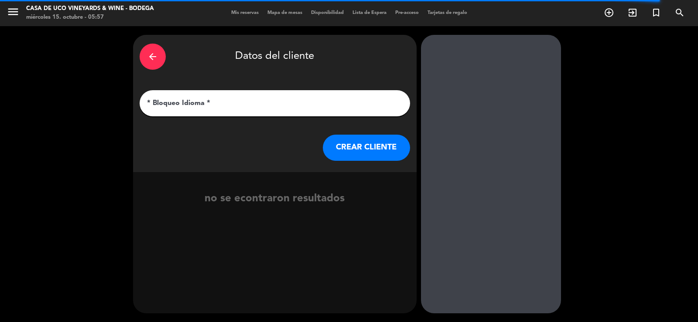
type input "* Bloqueo Idioma *"
click at [352, 153] on button "CREAR CLIENTE" at bounding box center [366, 148] width 87 height 26
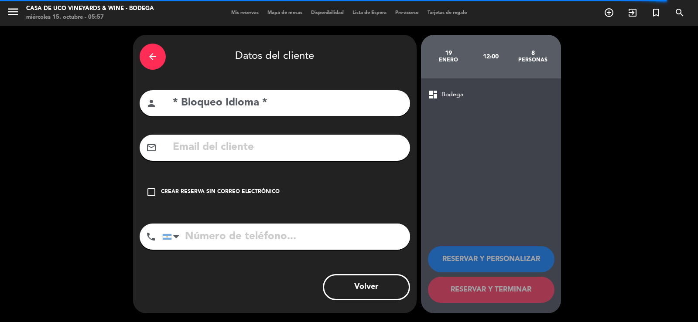
drag, startPoint x: 192, startPoint y: 188, endPoint x: 250, endPoint y: 191, distance: 58.0
click at [193, 188] on div "Crear reserva sin correo electrónico" at bounding box center [220, 192] width 119 height 9
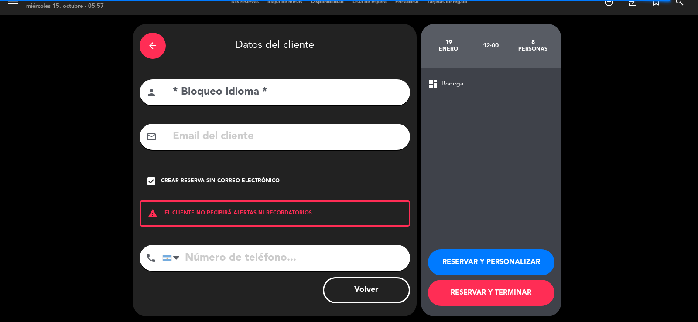
scroll to position [14, 0]
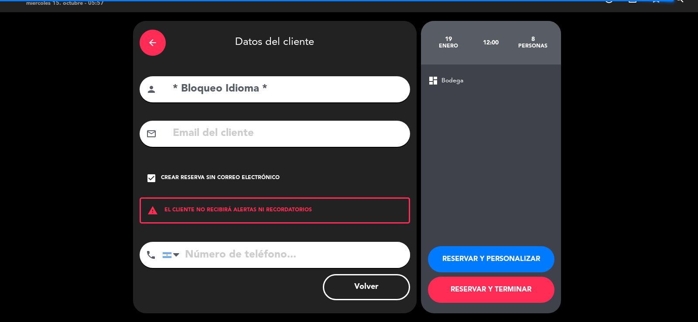
click at [485, 288] on button "RESERVAR Y TERMINAR" at bounding box center [491, 290] width 126 height 26
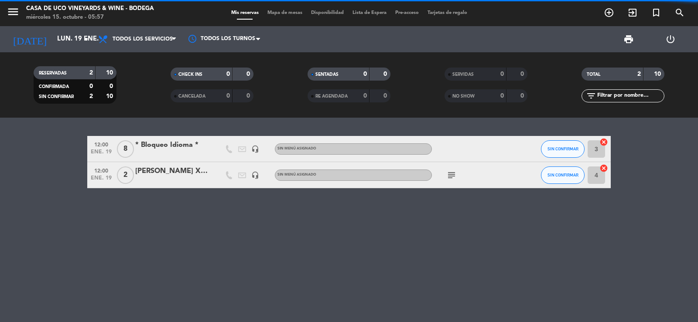
click at [46, 154] on bookings-row "12:00 ene. 19 8 * Bloqueo Idioma * headset_mic Sin menú asignado SIN CONFIRMAR …" at bounding box center [349, 162] width 698 height 52
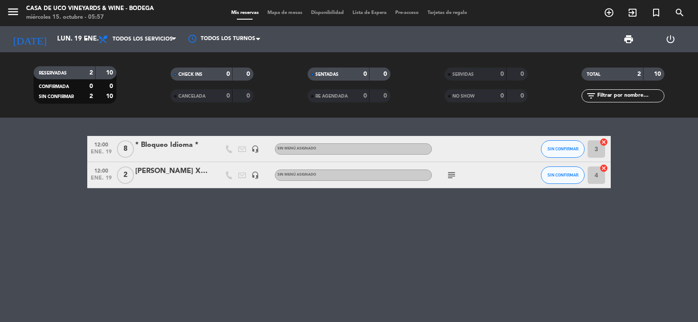
click at [9, 9] on icon "menu" at bounding box center [13, 11] width 13 height 13
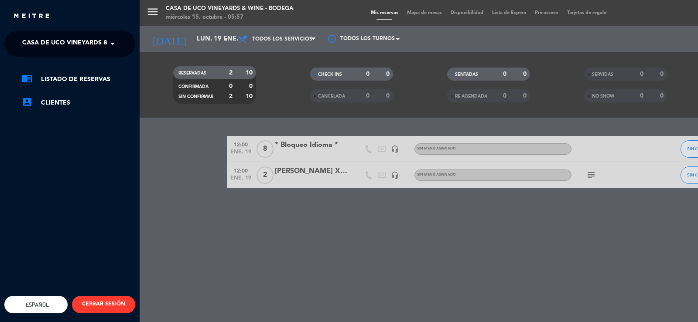
click at [31, 33] on ng-select "× Casa de Uco Vineyards & Wine - Bodega ×" at bounding box center [69, 44] width 131 height 26
click at [48, 41] on span "Casa de Uco Vineyards & Wine - Bodega" at bounding box center [90, 43] width 136 height 18
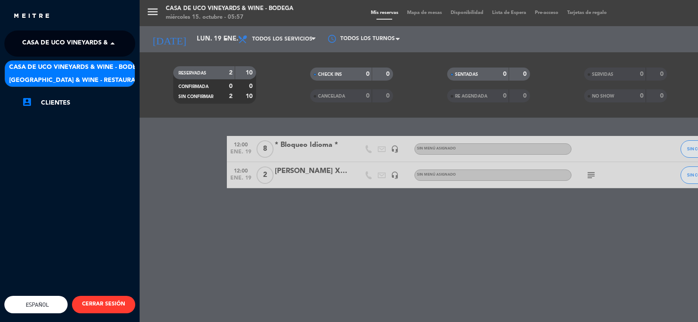
click at [84, 78] on span "[GEOGRAPHIC_DATA] & Wine - Restaurante" at bounding box center [78, 80] width 138 height 10
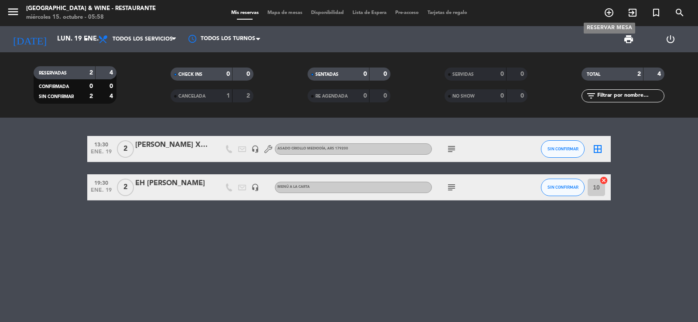
click at [609, 12] on icon "add_circle_outline" at bounding box center [608, 12] width 10 height 10
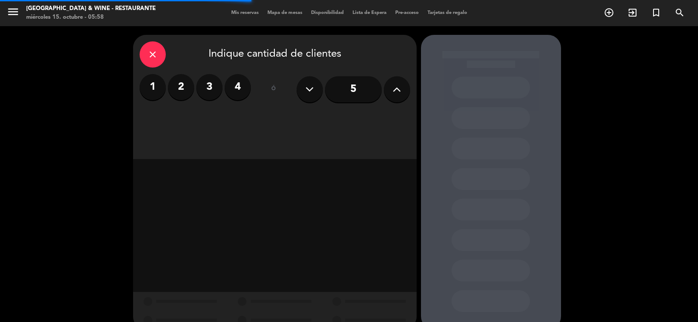
click at [185, 81] on label "2" at bounding box center [181, 87] width 26 height 26
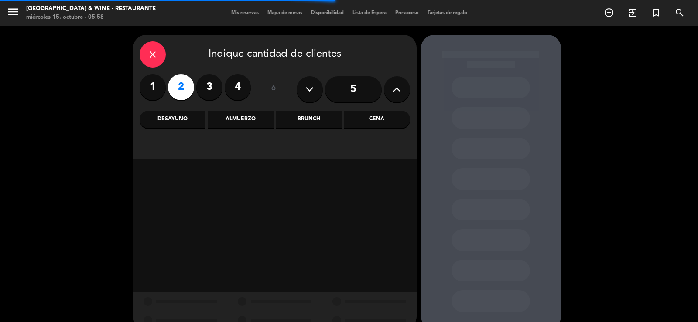
click at [374, 112] on div "Cena" at bounding box center [377, 119] width 66 height 17
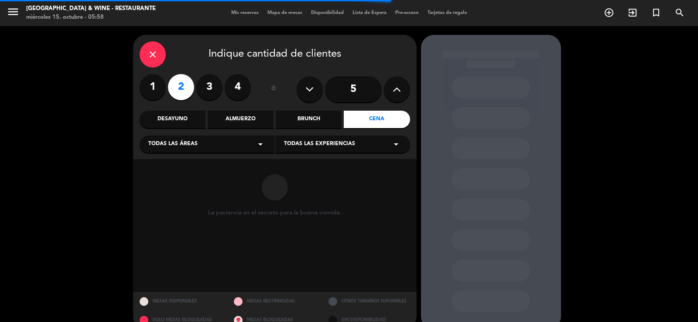
click at [341, 140] on div "Todas las experiencias arrow_drop_down" at bounding box center [342, 144] width 135 height 17
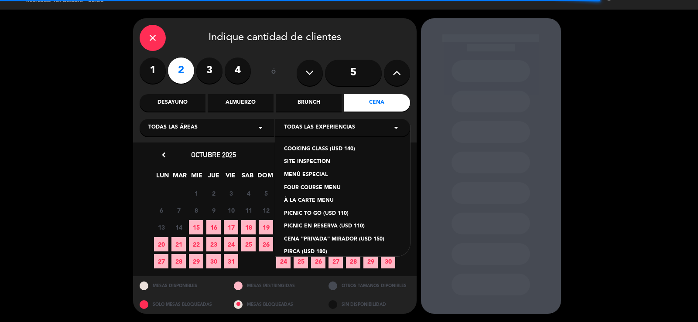
click at [317, 174] on div "MENÚ ESPECIAL" at bounding box center [342, 175] width 117 height 9
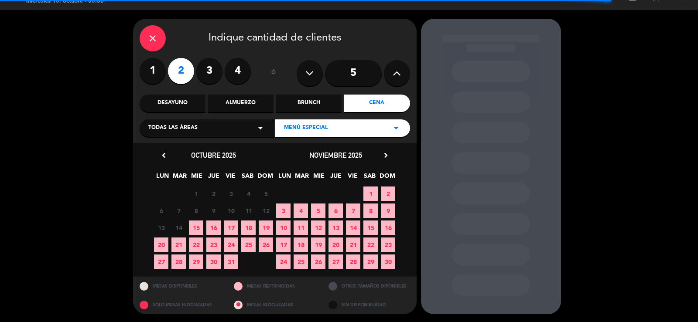
scroll to position [17, 0]
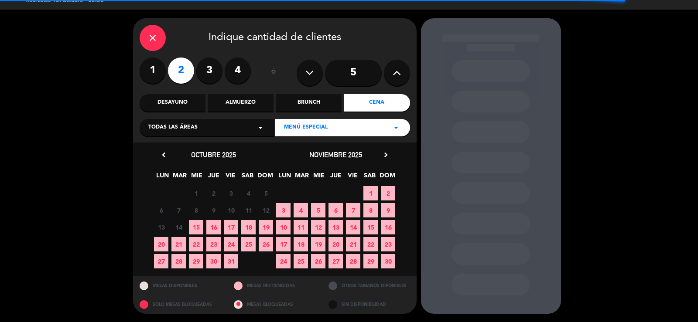
click at [386, 154] on icon "chevron_right" at bounding box center [385, 154] width 9 height 9
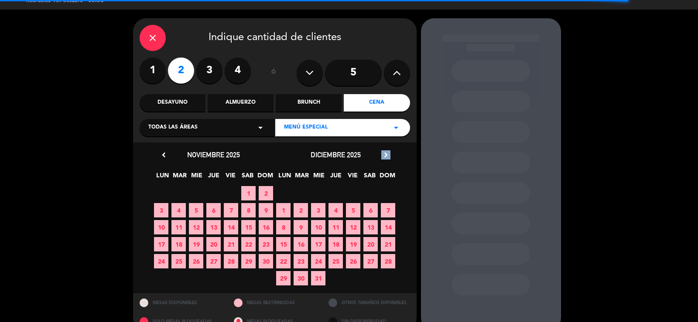
click at [386, 154] on icon "chevron_right" at bounding box center [385, 154] width 9 height 9
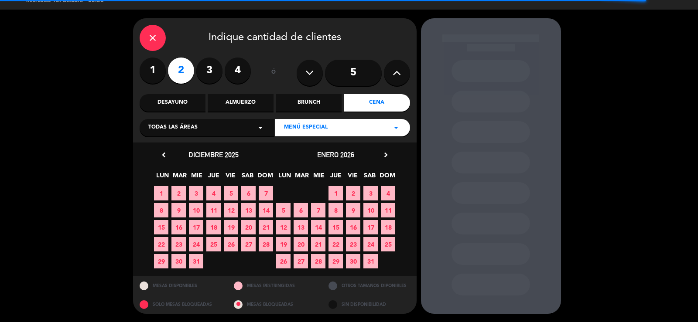
click at [285, 242] on span "19" at bounding box center [283, 244] width 14 height 14
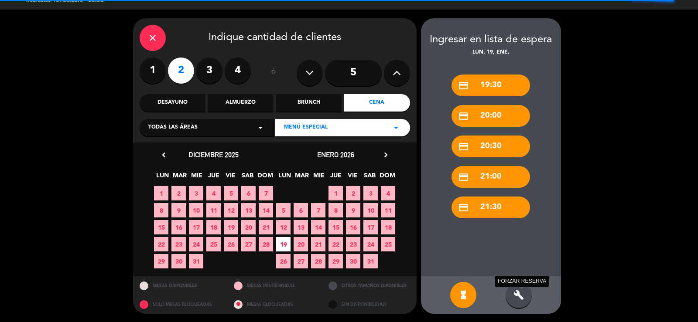
click at [522, 292] on icon "build" at bounding box center [518, 295] width 10 height 10
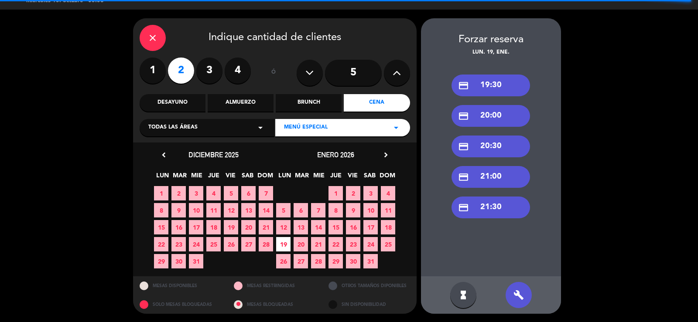
click at [493, 89] on div "credit_card 19:30" at bounding box center [490, 86] width 78 height 22
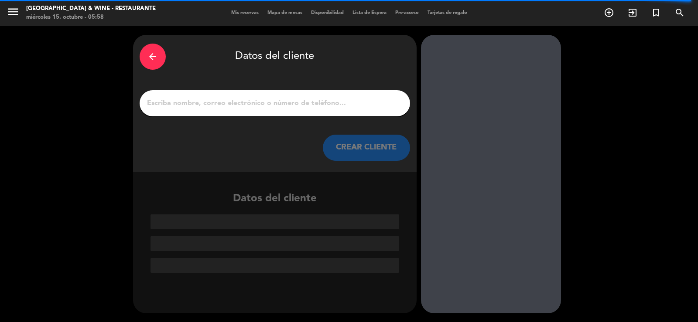
scroll to position [0, 0]
click at [354, 100] on input "1" at bounding box center [274, 103] width 257 height 12
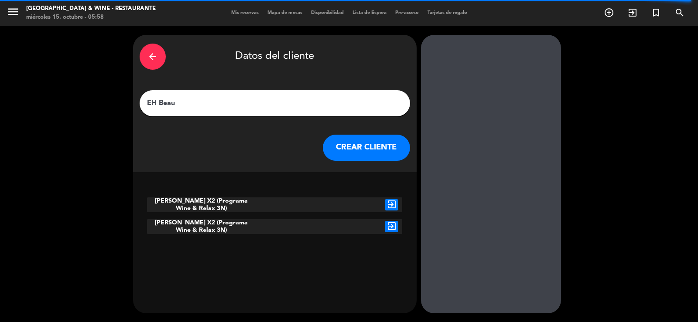
type input "EH Beau"
click at [387, 205] on icon "exit_to_app" at bounding box center [391, 204] width 13 height 11
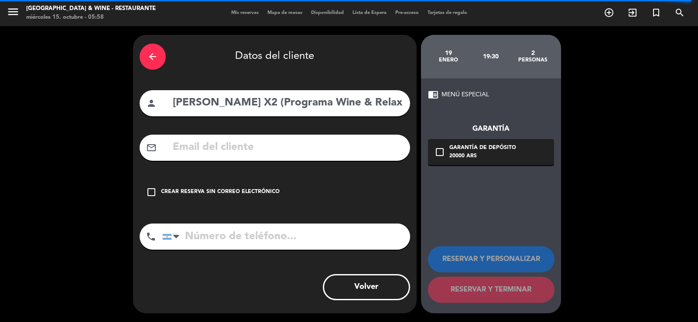
click at [253, 190] on div "Crear reserva sin correo electrónico" at bounding box center [220, 192] width 119 height 9
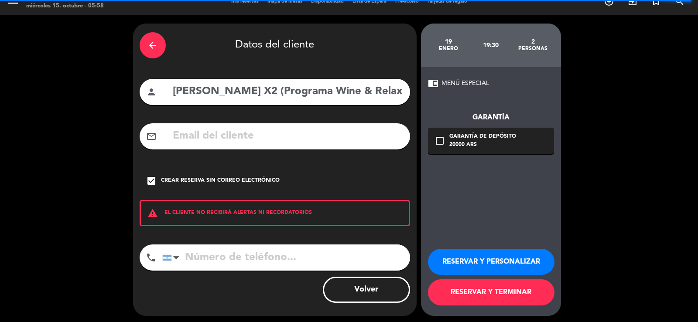
scroll to position [14, 0]
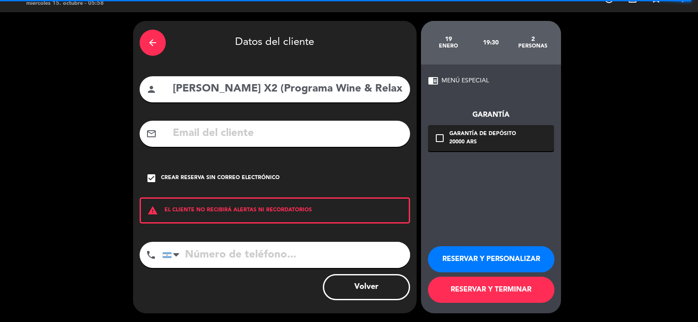
click at [524, 256] on button "RESERVAR Y PERSONALIZAR" at bounding box center [491, 259] width 126 height 26
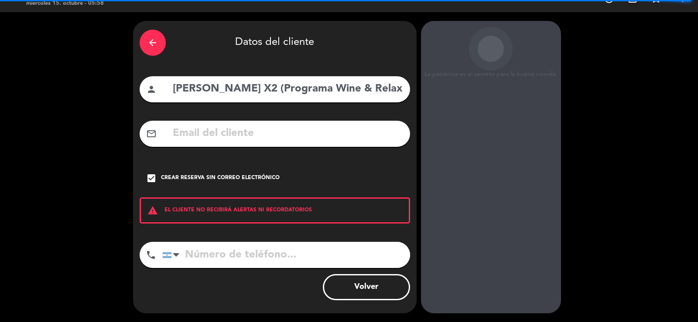
scroll to position [27, 0]
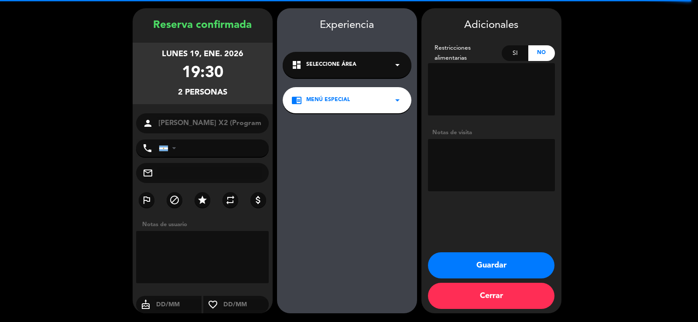
click at [513, 152] on textarea at bounding box center [491, 165] width 127 height 52
type textarea "Picada + Copa de Vino (Programa)"
click at [521, 262] on button "Guardar" at bounding box center [491, 265] width 126 height 26
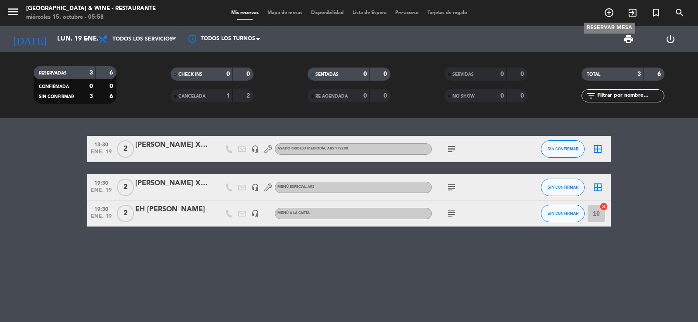
click at [609, 9] on icon "add_circle_outline" at bounding box center [608, 12] width 10 height 10
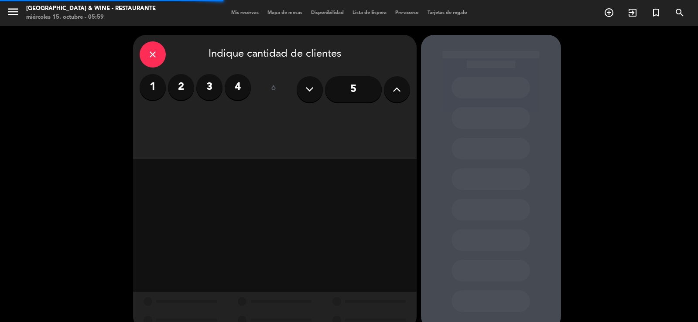
click at [182, 85] on label "2" at bounding box center [181, 87] width 26 height 26
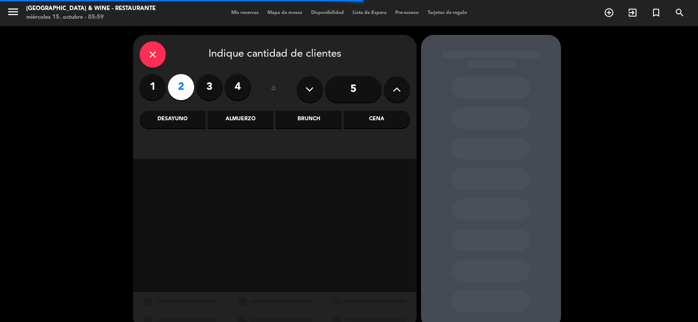
click at [332, 119] on div "Brunch" at bounding box center [309, 119] width 66 height 17
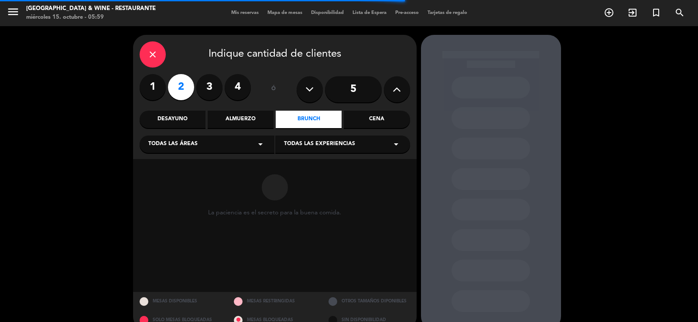
click at [337, 144] on span "Todas las experiencias" at bounding box center [319, 144] width 71 height 9
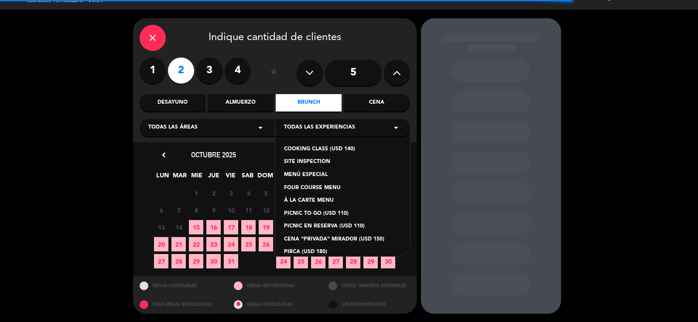
click at [327, 150] on div "COOKING CLASS (USD 140)" at bounding box center [342, 149] width 117 height 9
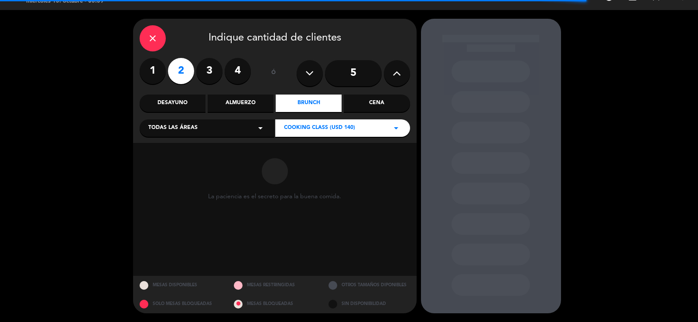
scroll to position [17, 0]
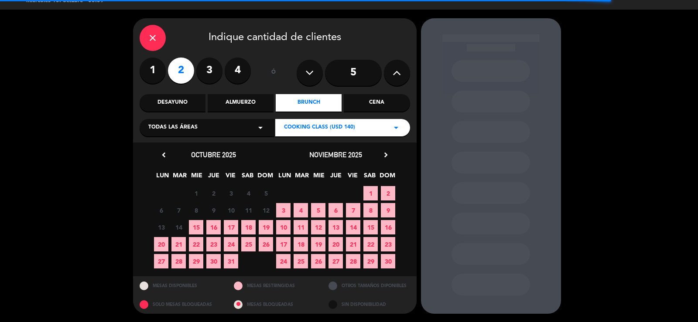
click at [386, 153] on icon "chevron_right" at bounding box center [385, 154] width 9 height 9
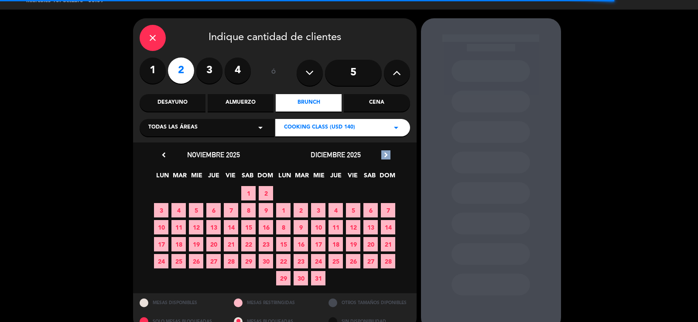
click at [386, 153] on icon "chevron_right" at bounding box center [385, 154] width 9 height 9
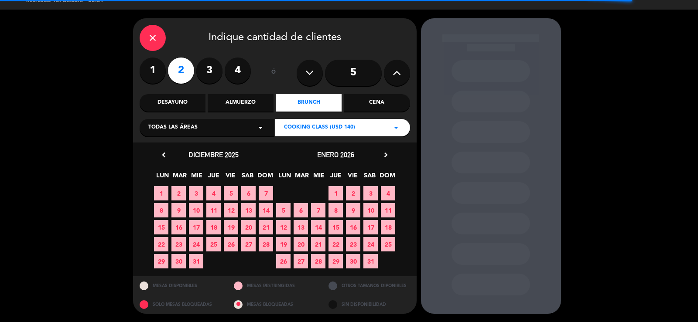
click at [297, 245] on span "20" at bounding box center [300, 244] width 14 height 14
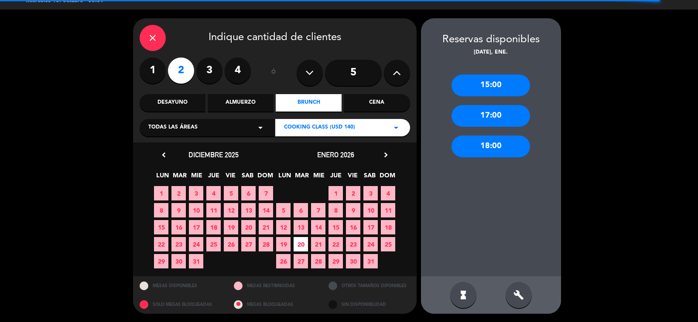
click at [526, 291] on div "build" at bounding box center [518, 295] width 26 height 26
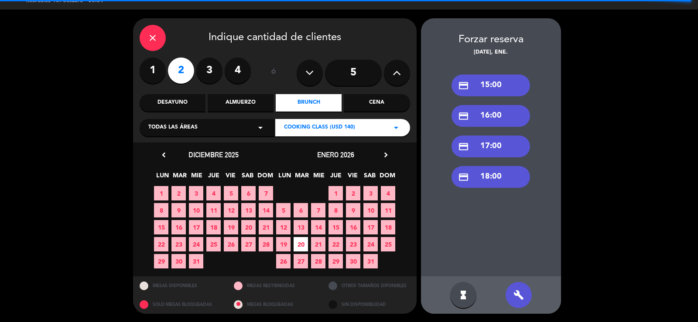
click at [491, 151] on div "credit_card 17:00" at bounding box center [490, 147] width 78 height 22
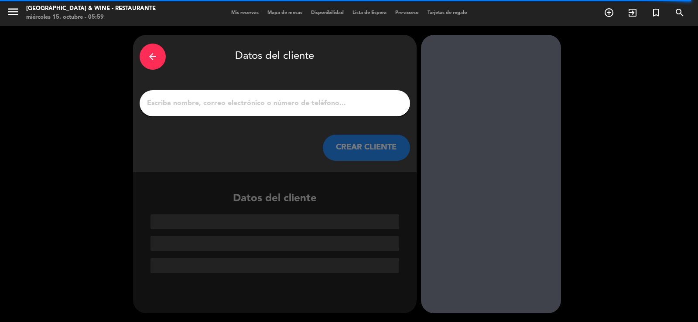
scroll to position [0, 0]
click at [287, 102] on input "1" at bounding box center [274, 103] width 257 height 12
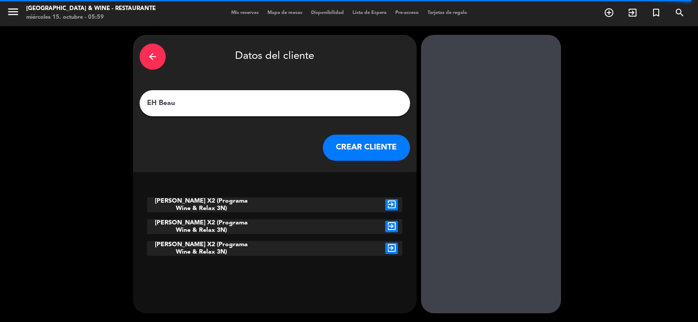
type input "EH Beau"
click at [395, 209] on icon "exit_to_app" at bounding box center [391, 204] width 13 height 11
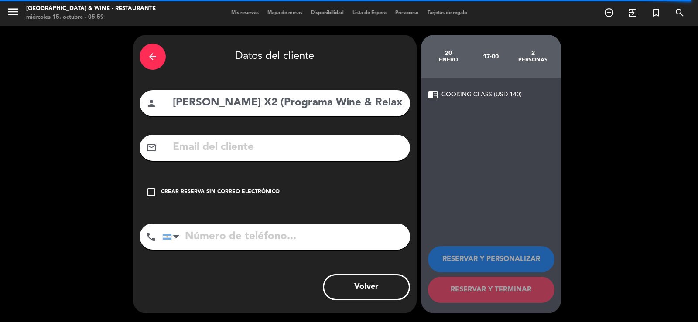
click at [266, 194] on div "Crear reserva sin correo electrónico" at bounding box center [220, 192] width 119 height 9
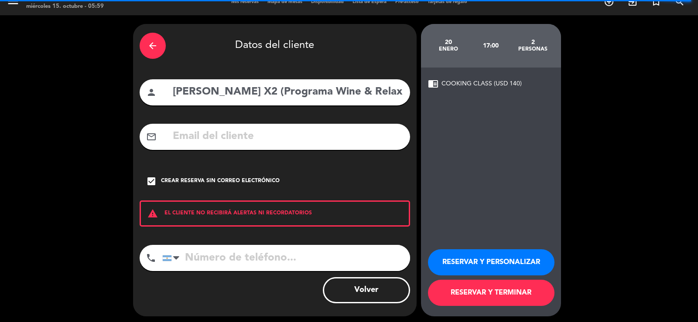
scroll to position [14, 0]
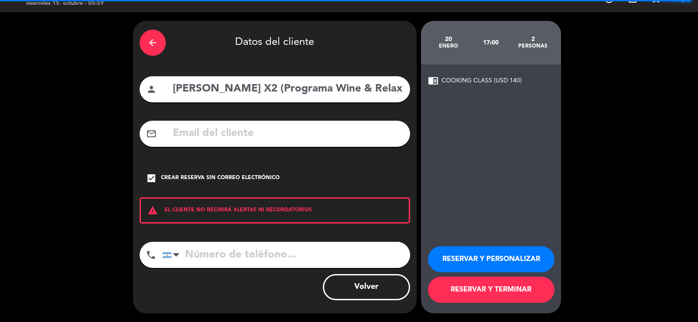
click at [494, 284] on button "RESERVAR Y TERMINAR" at bounding box center [491, 290] width 126 height 26
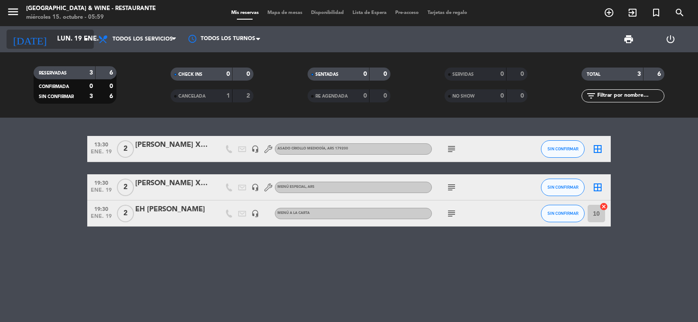
click at [53, 43] on input "lun. 19 ene." at bounding box center [95, 39] width 84 height 17
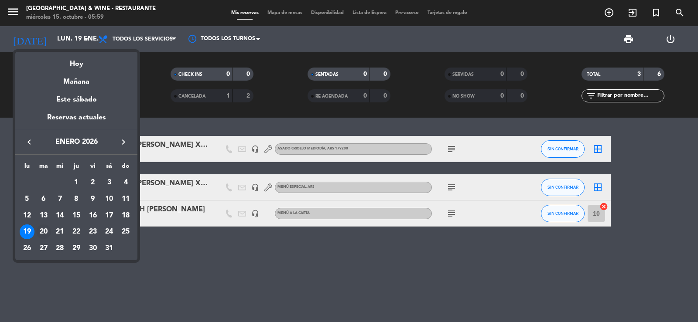
click at [45, 229] on div "20" at bounding box center [43, 232] width 15 height 15
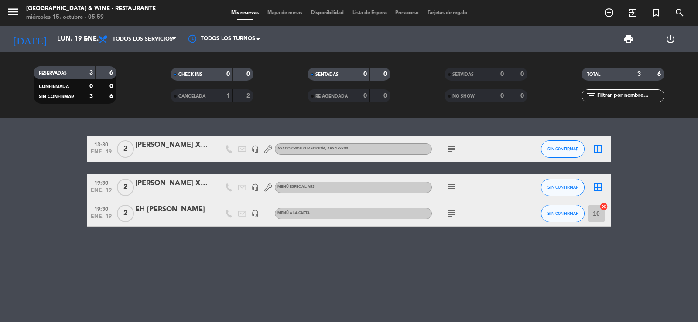
type input "[DATE] ene."
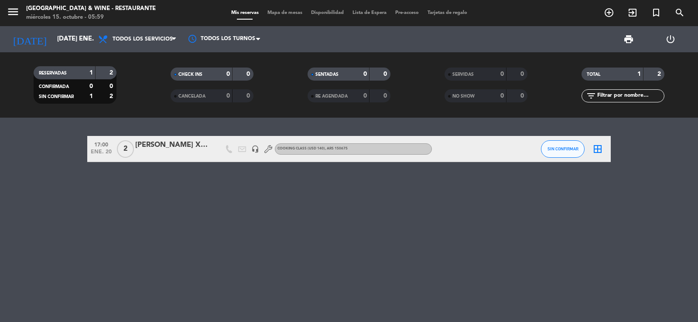
click at [174, 143] on div "[PERSON_NAME] X2 (Programa Wine & Relax 3N)" at bounding box center [172, 145] width 74 height 11
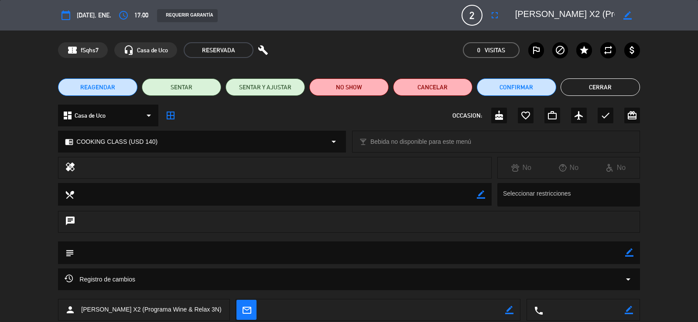
click at [627, 255] on icon "border_color" at bounding box center [629, 253] width 8 height 8
click at [592, 252] on textarea at bounding box center [349, 253] width 550 height 22
type textarea "Programa"
click at [626, 256] on icon at bounding box center [629, 253] width 8 height 8
click at [599, 87] on button "Cerrar" at bounding box center [599, 86] width 79 height 17
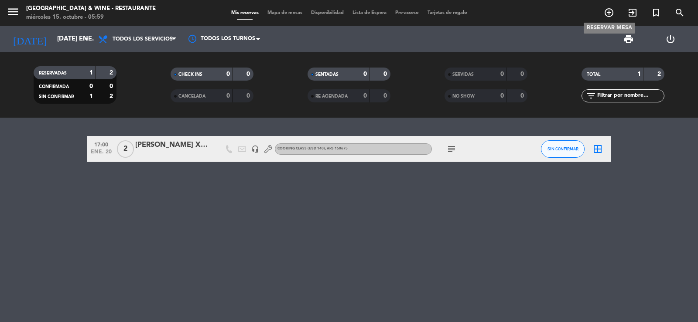
click at [607, 16] on icon "add_circle_outline" at bounding box center [608, 12] width 10 height 10
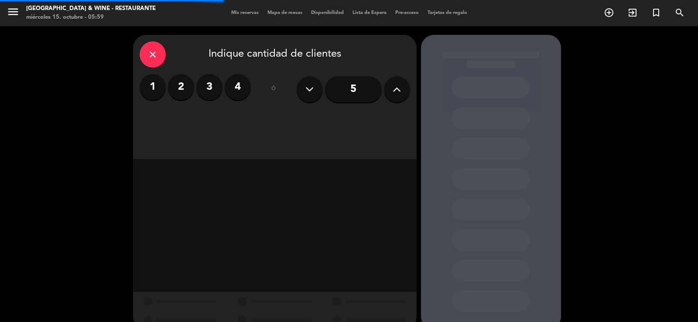
click at [179, 93] on label "2" at bounding box center [181, 87] width 26 height 26
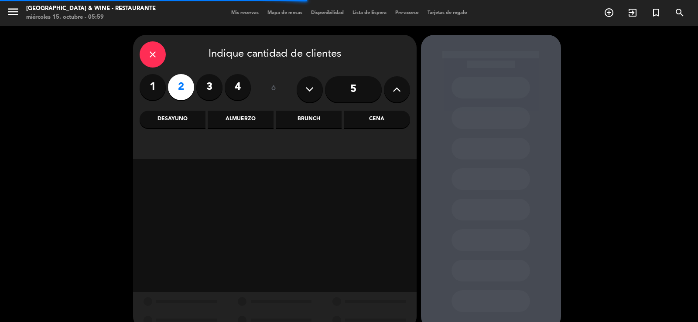
click at [259, 120] on div "Almuerzo" at bounding box center [241, 119] width 66 height 17
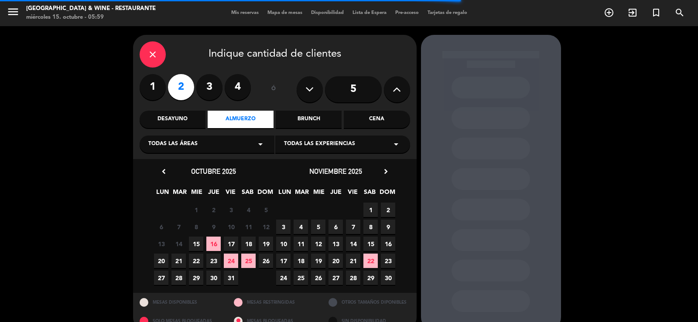
click at [385, 170] on icon "chevron_right" at bounding box center [385, 171] width 9 height 9
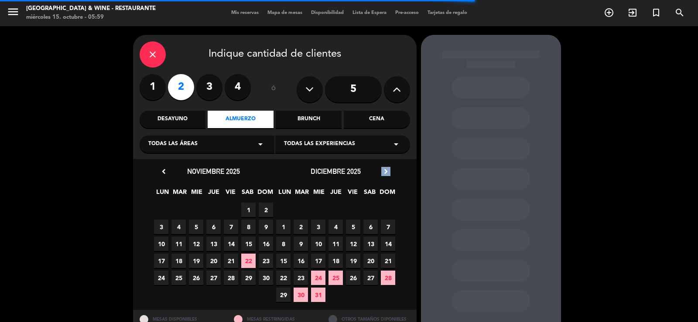
click at [385, 170] on icon "chevron_right" at bounding box center [385, 171] width 9 height 9
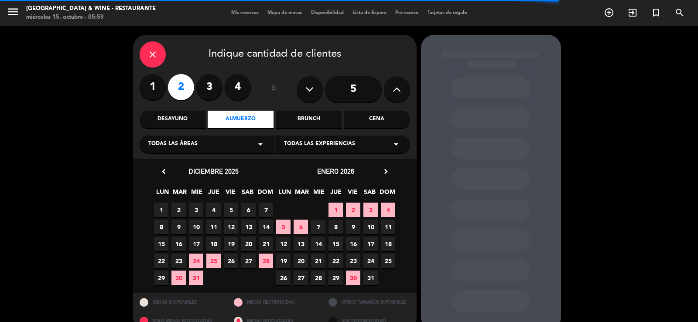
click at [300, 261] on span "20" at bounding box center [300, 261] width 14 height 14
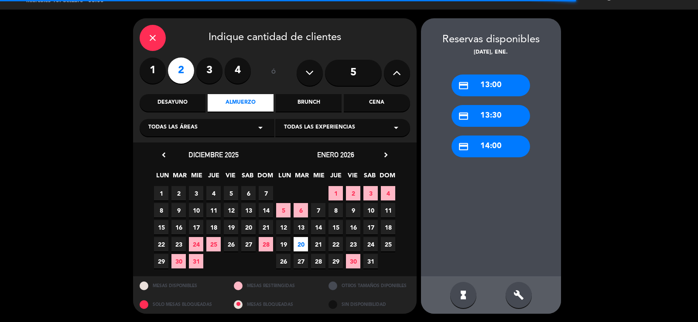
click at [521, 89] on div "credit_card 13:00" at bounding box center [490, 86] width 78 height 22
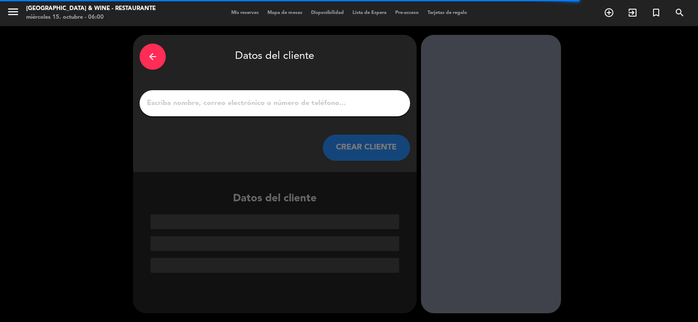
click at [302, 107] on input "1" at bounding box center [274, 103] width 257 height 12
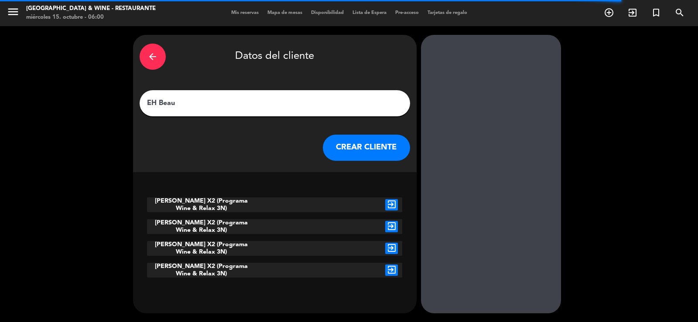
type input "EH Beau"
click at [391, 207] on icon "exit_to_app" at bounding box center [391, 204] width 13 height 11
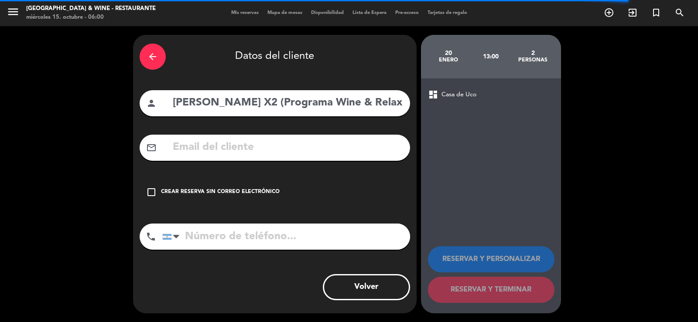
click at [266, 189] on div "Crear reserva sin correo electrónico" at bounding box center [220, 192] width 119 height 9
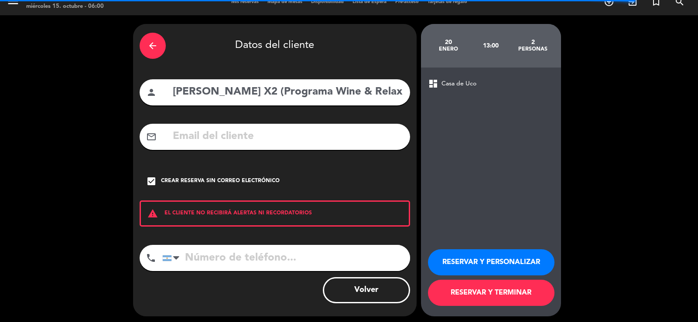
scroll to position [14, 0]
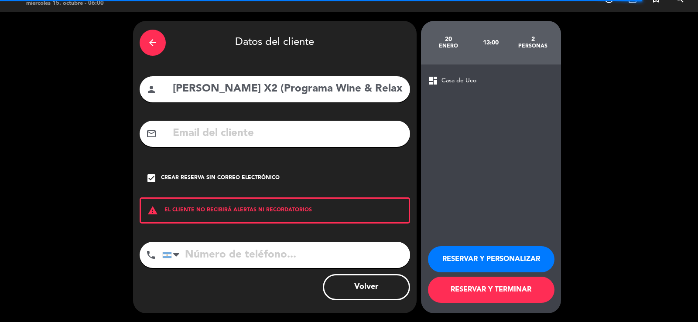
click at [485, 254] on button "RESERVAR Y PERSONALIZAR" at bounding box center [491, 259] width 126 height 26
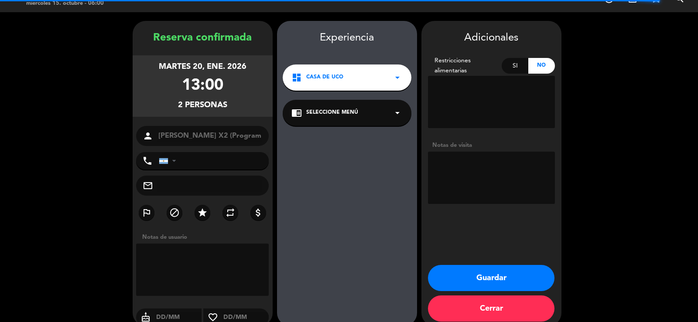
scroll to position [27, 0]
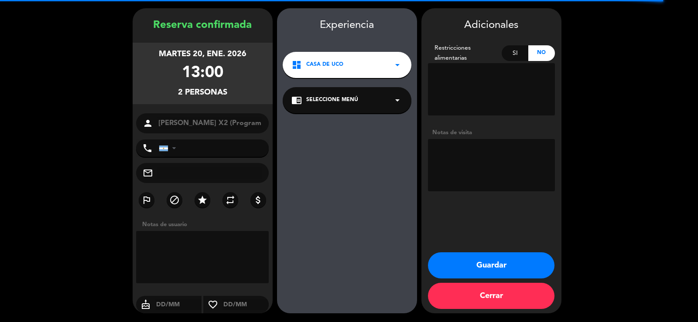
click at [388, 102] on div "chrome_reader_mode Seleccione Menú arrow_drop_down" at bounding box center [347, 100] width 129 height 26
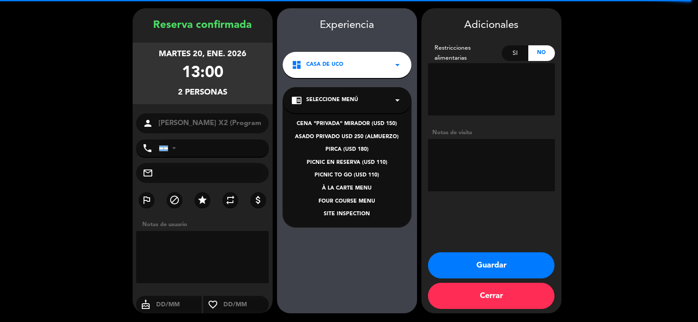
click at [480, 143] on textarea at bounding box center [491, 165] width 127 height 52
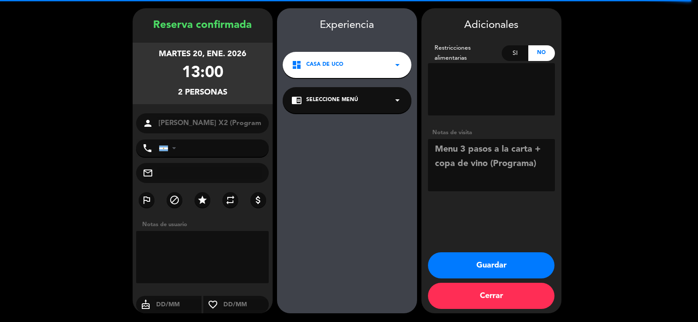
type textarea "Menu 3 pasos a la carta + copa de vino (Programa)"
click at [516, 259] on button "Guardar" at bounding box center [491, 265] width 126 height 26
